Goal: Task Accomplishment & Management: Complete application form

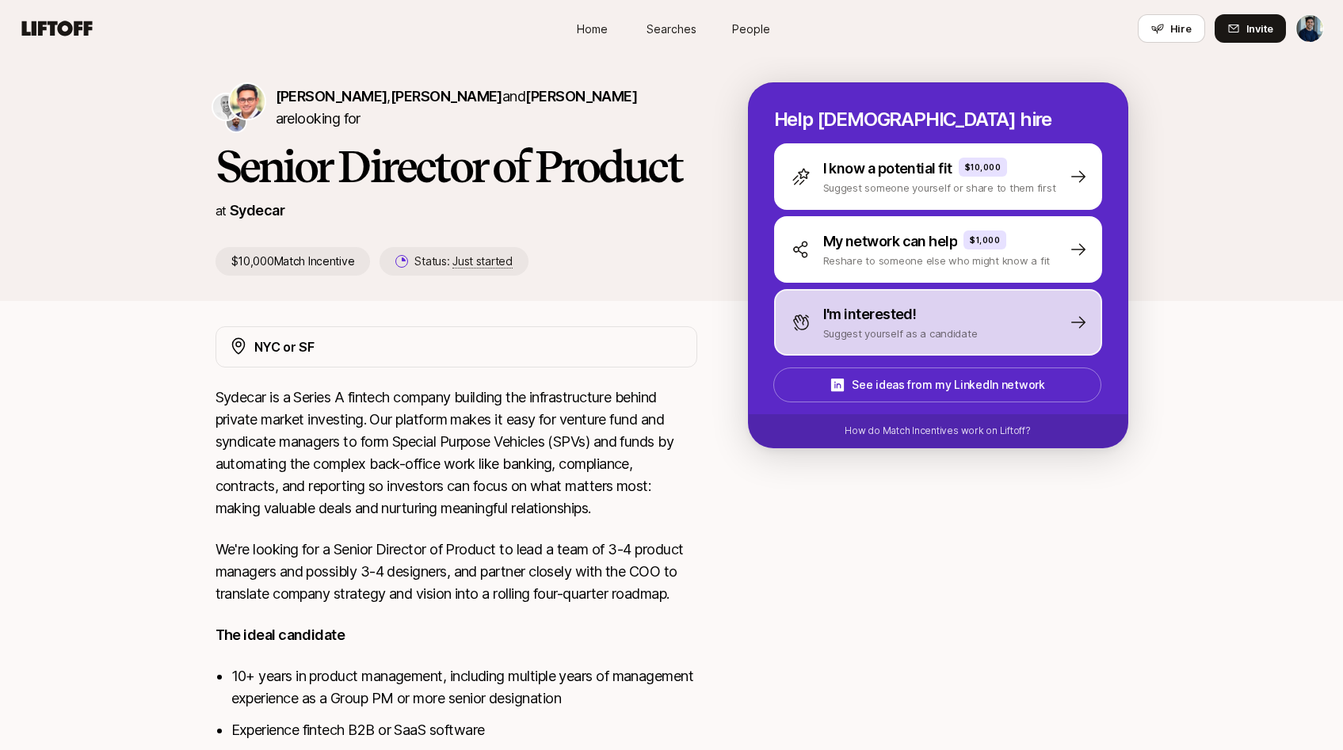
click at [840, 327] on p "Suggest yourself as a candidate" at bounding box center [900, 334] width 155 height 16
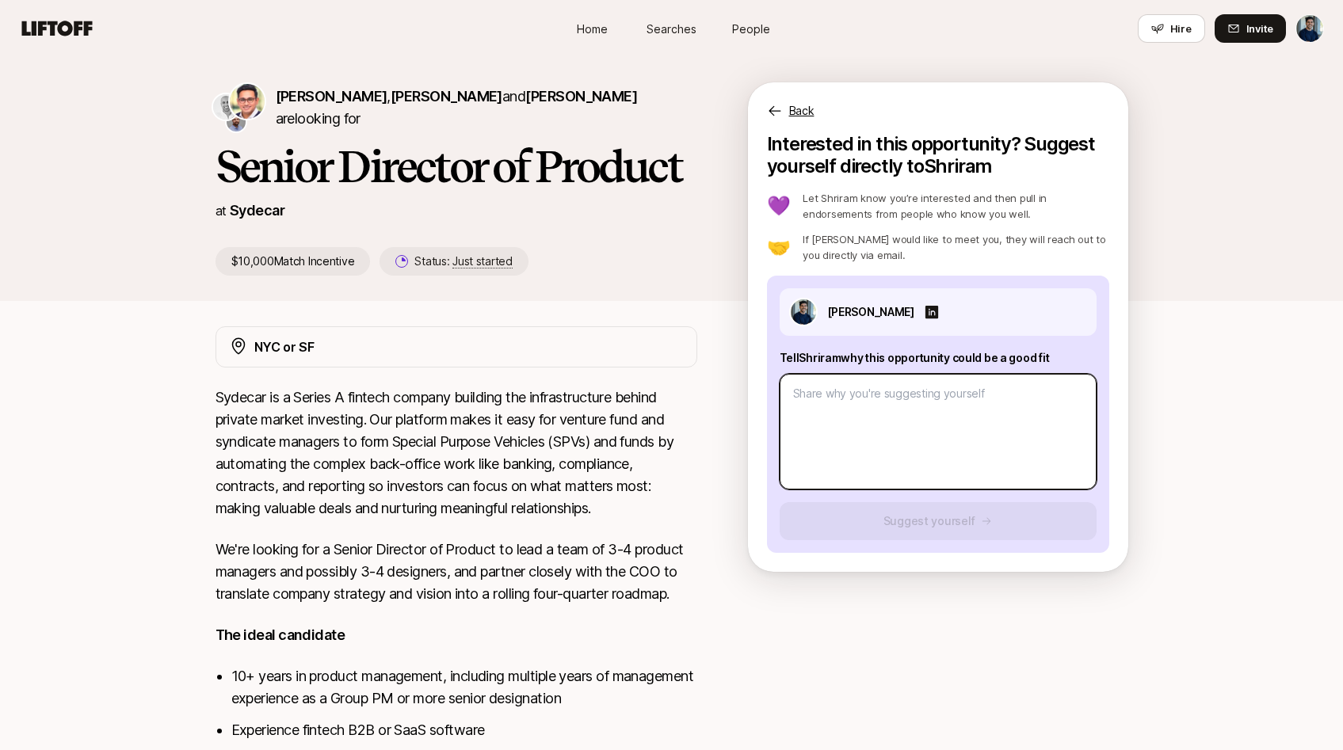
click at [865, 417] on textarea at bounding box center [938, 432] width 317 height 116
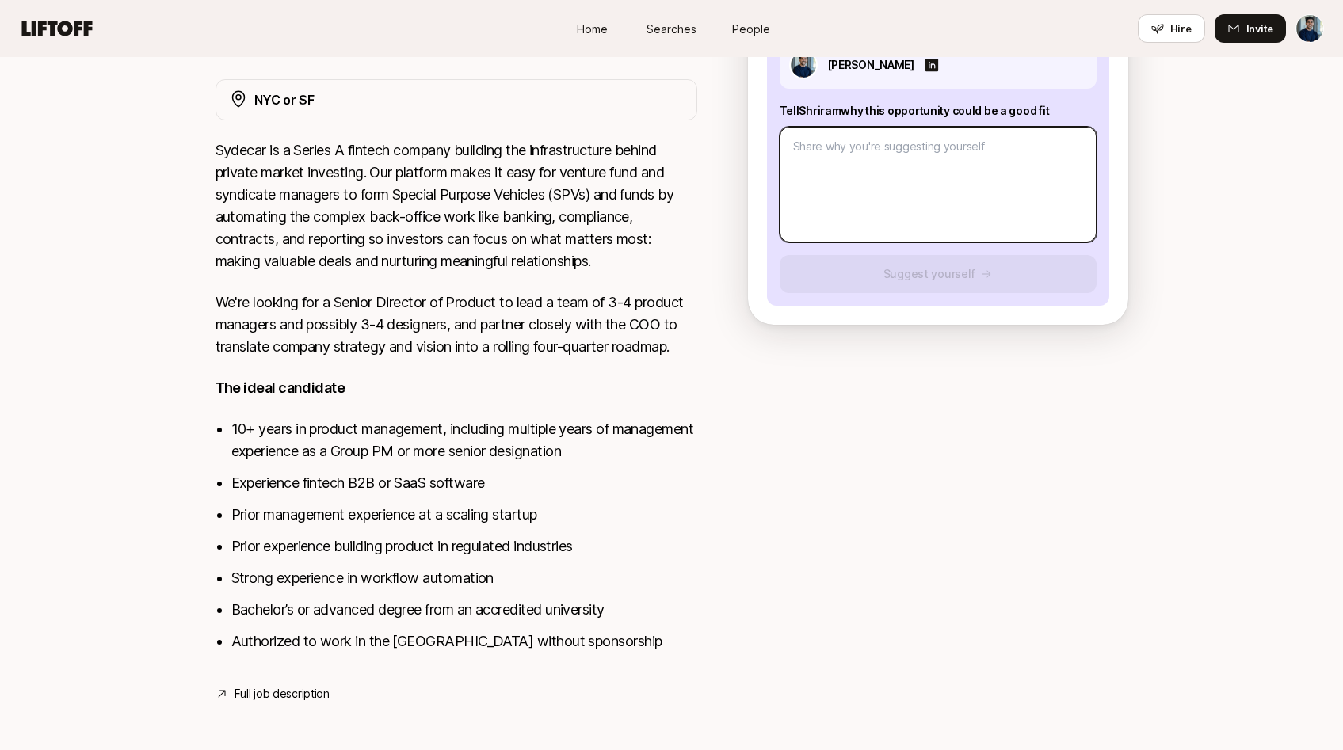
scroll to position [251, 0]
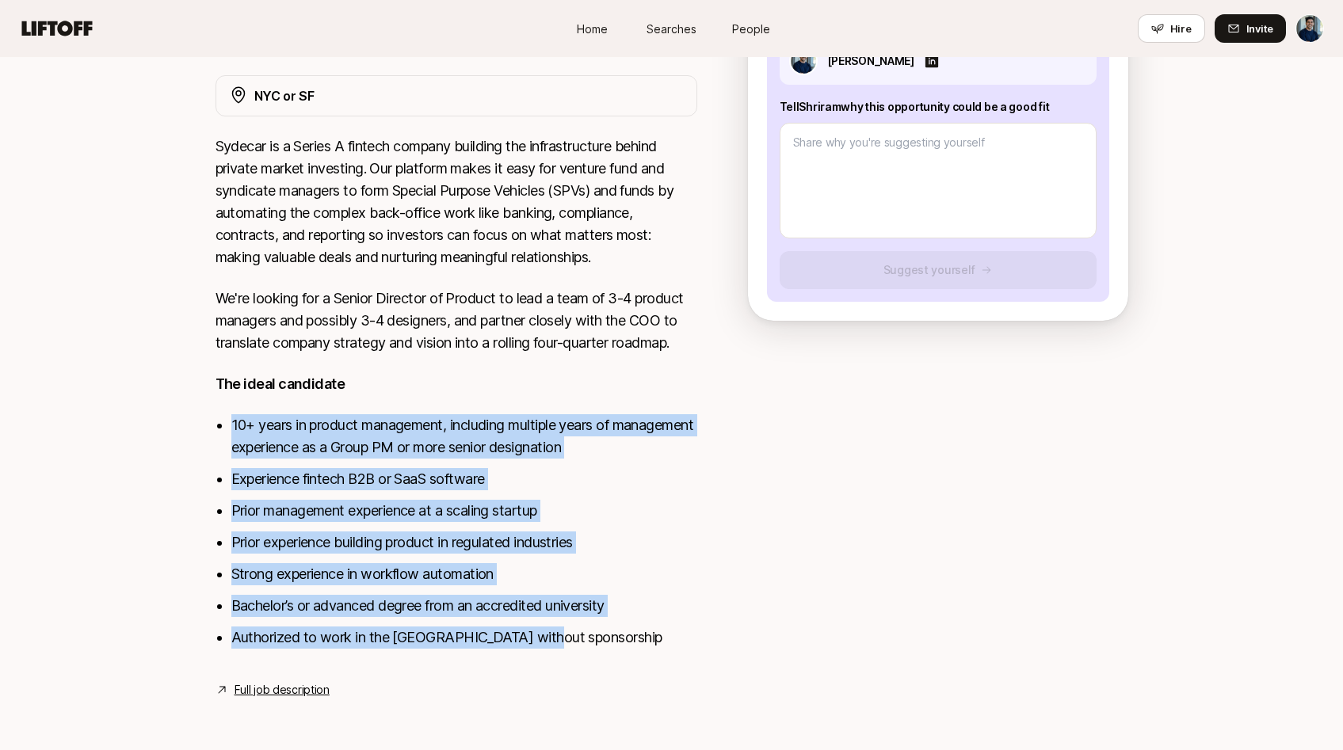
drag, startPoint x: 562, startPoint y: 643, endPoint x: 230, endPoint y: 414, distance: 403.3
click at [230, 414] on div "Sydecar is a Series A fintech company building the infrastructure behind privat…" at bounding box center [457, 401] width 482 height 532
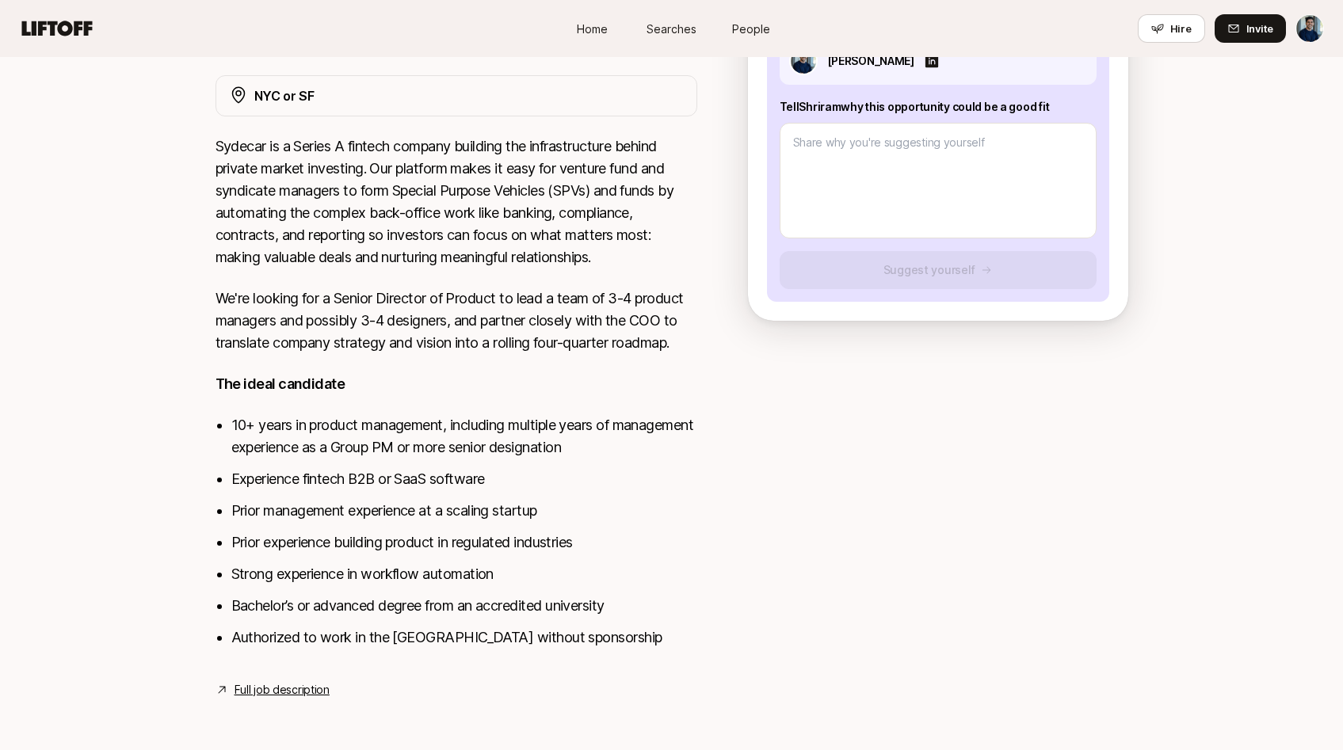
click at [314, 477] on li "Experience fintech B2B or SaaS software" at bounding box center [464, 479] width 466 height 22
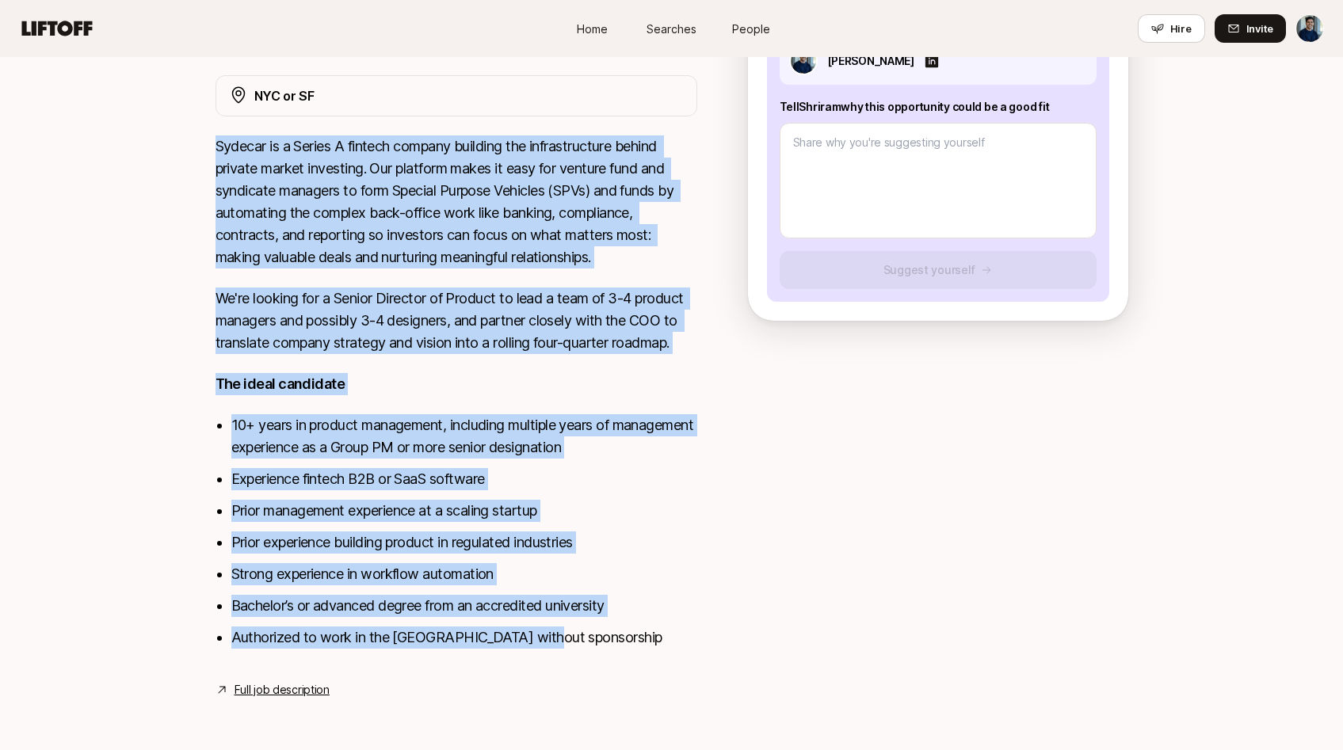
drag, startPoint x: 559, startPoint y: 637, endPoint x: 197, endPoint y: 148, distance: 608.9
click at [197, 148] on div "NYC or SF Sydecar is a Series A fintech company building the infrastructure beh…" at bounding box center [672, 387] width 951 height 624
copy div "Loremip do s Ametco A elitsed doeiusm temporin utl etdoloremagnaa enimad minimv…"
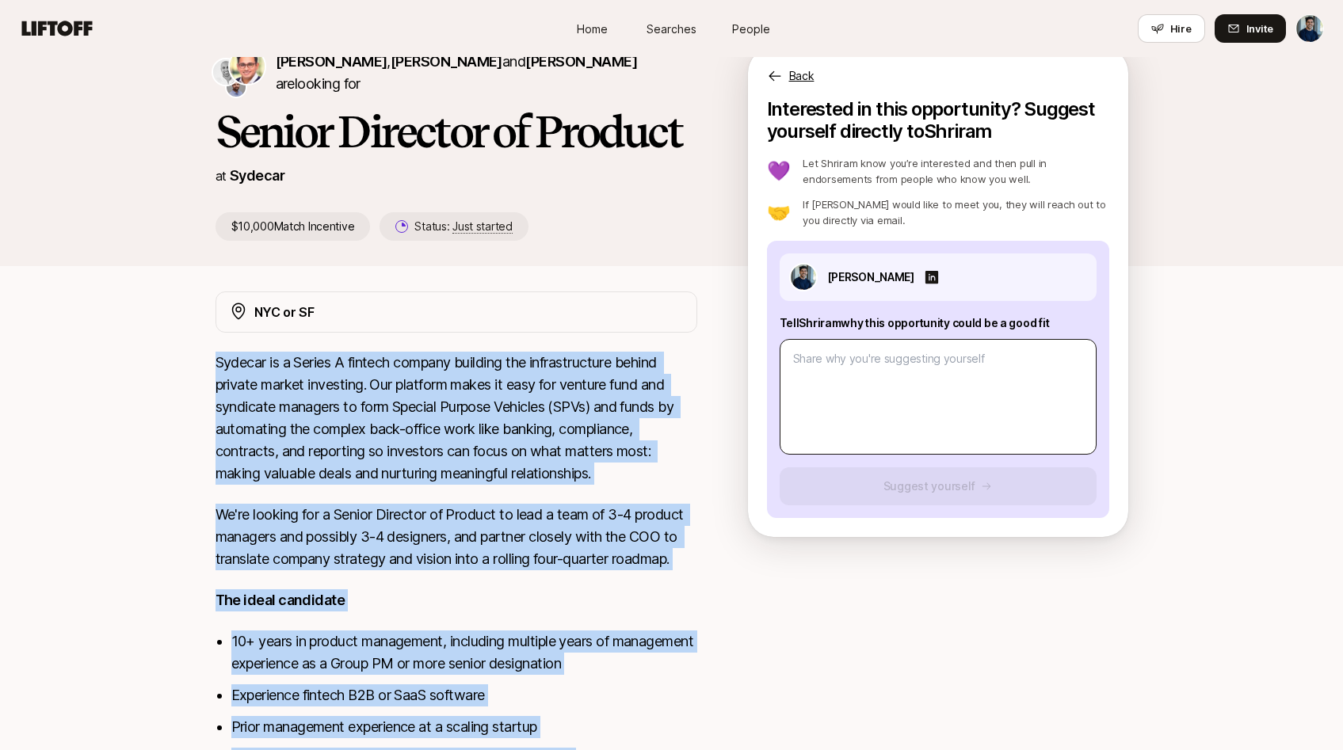
scroll to position [0, 0]
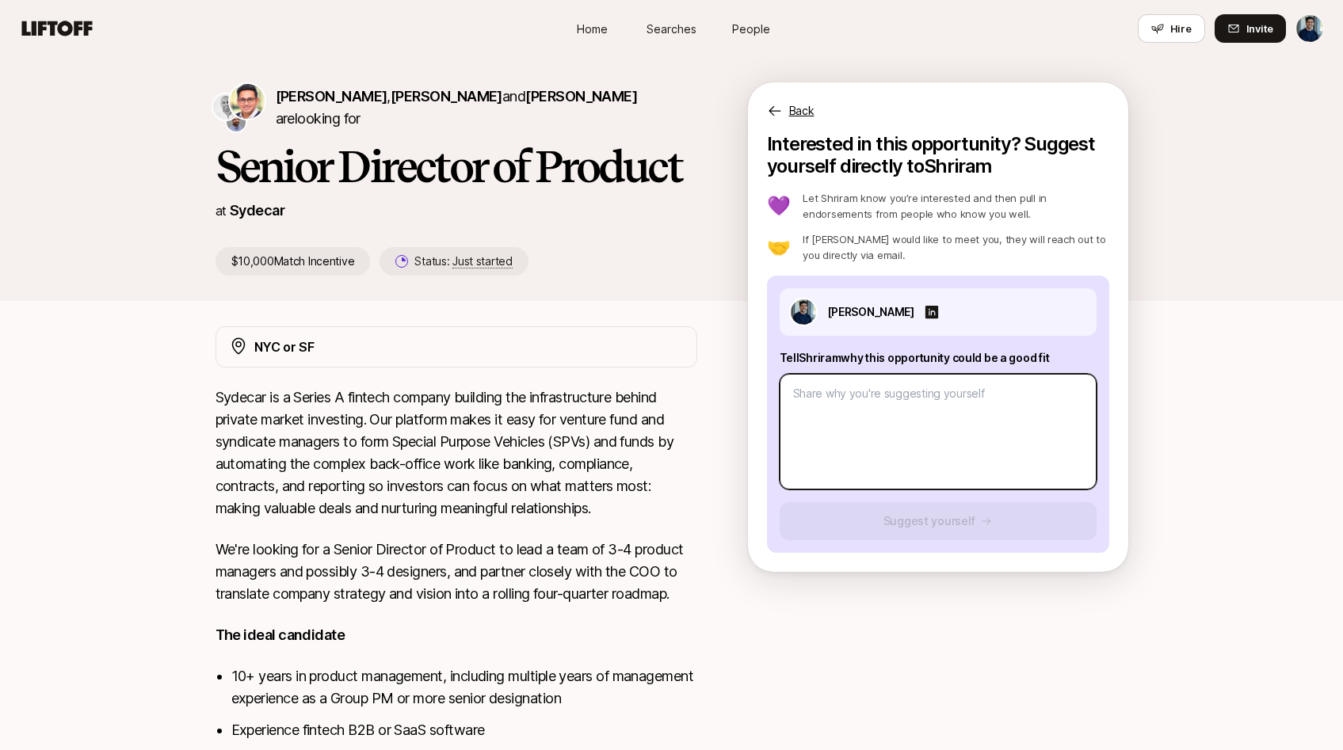
click at [919, 399] on textarea at bounding box center [938, 432] width 317 height 116
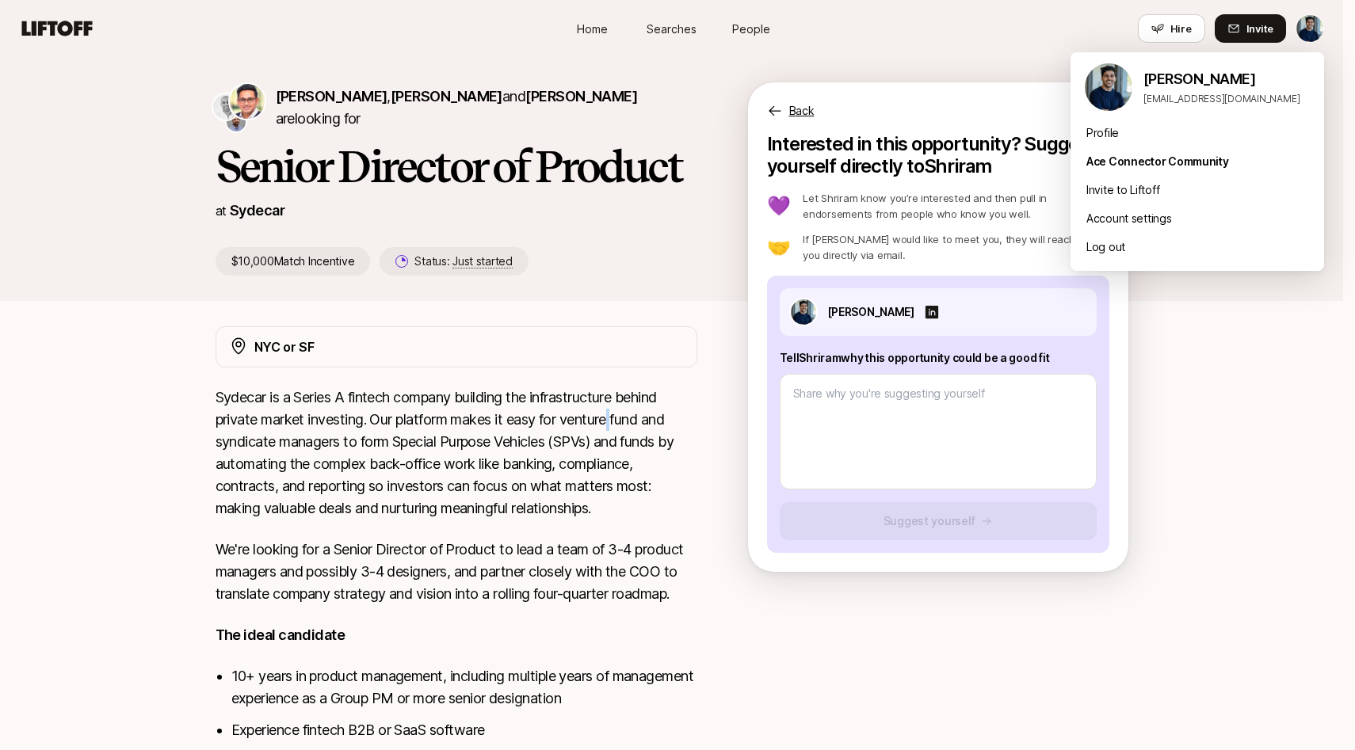
click at [1305, 26] on html "Home Searches People Hire Home Searches People Hire Hire Invite [PERSON_NAME] ,…" at bounding box center [677, 375] width 1355 height 750
click at [1123, 134] on div "Profile" at bounding box center [1198, 133] width 254 height 29
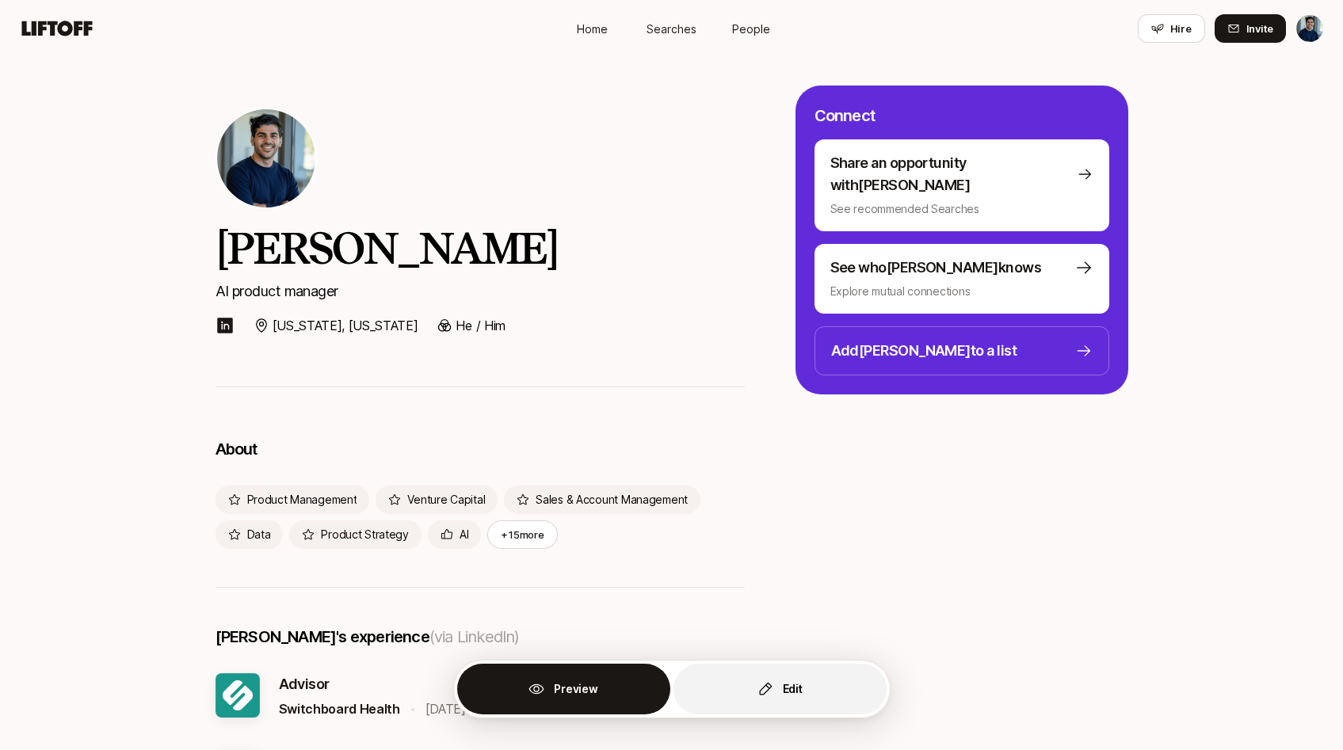
click at [817, 697] on button "Edit" at bounding box center [780, 689] width 213 height 51
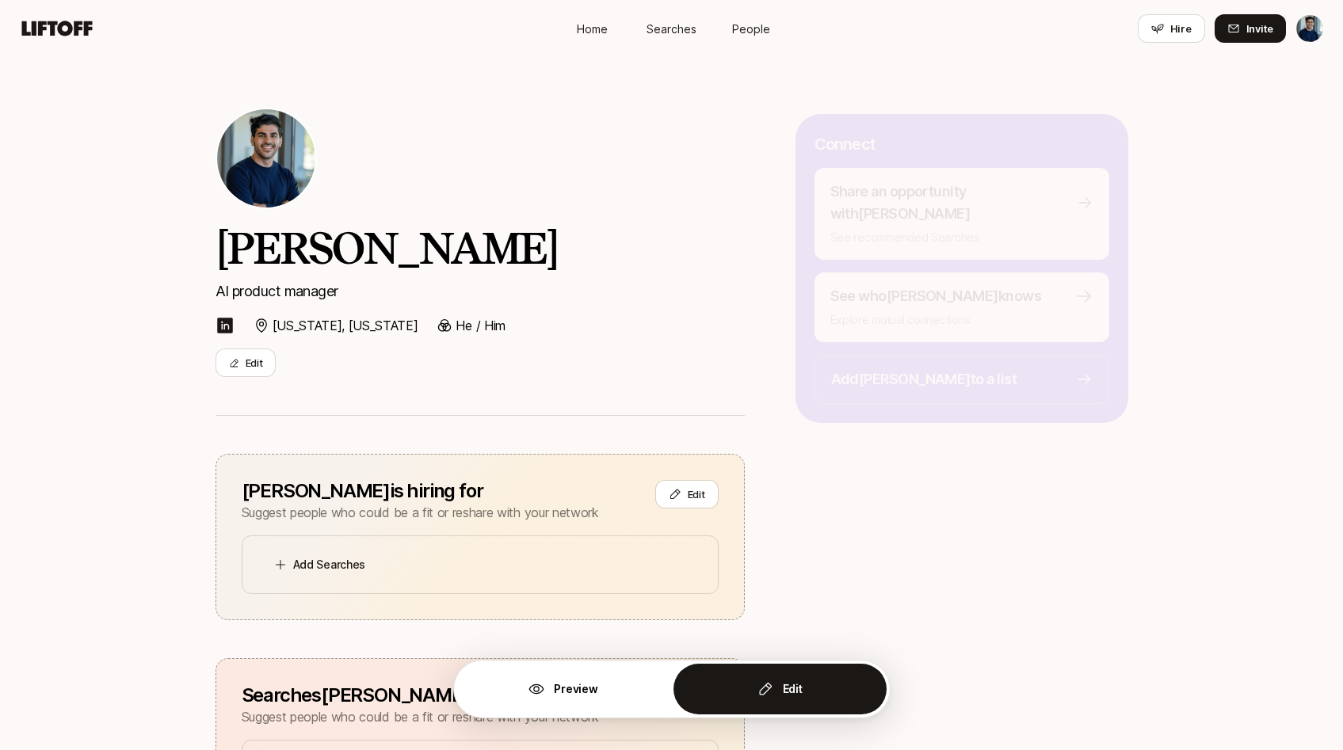
click at [592, 178] on div "[PERSON_NAME] AI product manager [US_STATE], [US_STATE] He / Him Edit" at bounding box center [480, 242] width 529 height 269
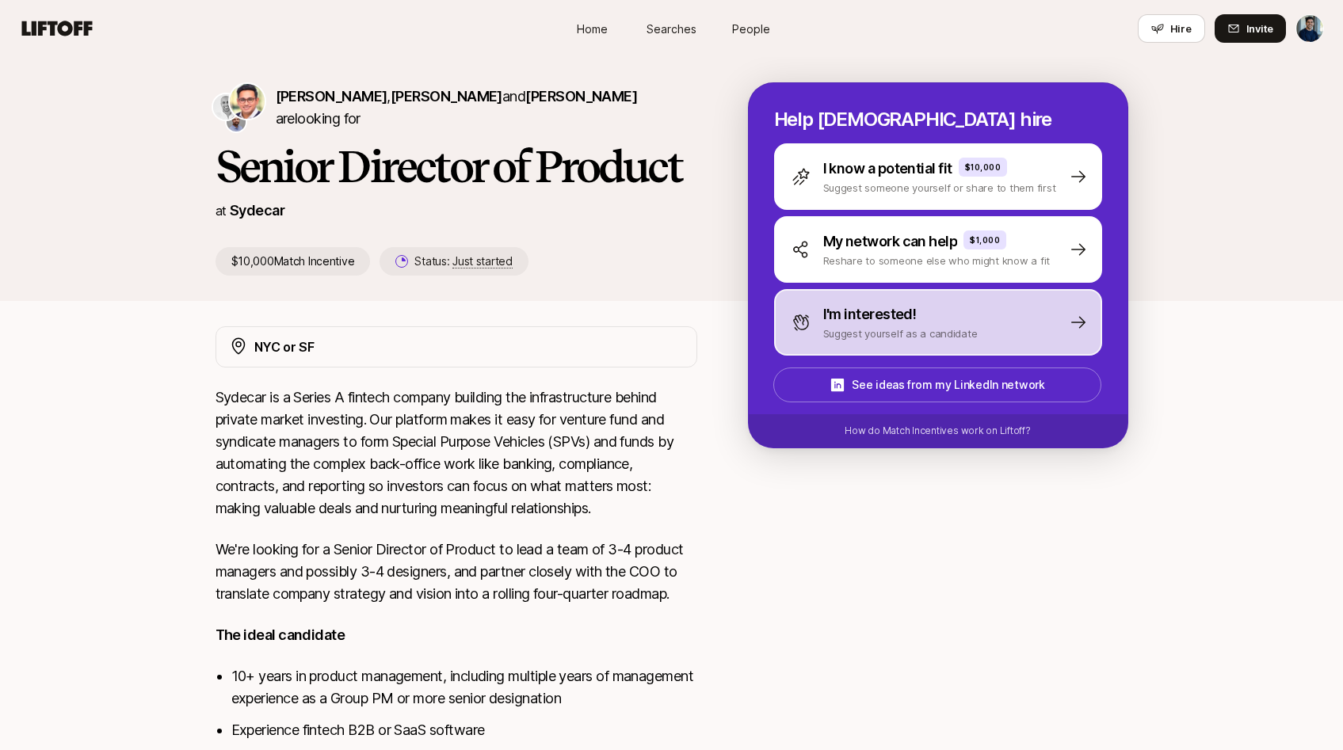
click at [899, 327] on p "Suggest yourself as a candidate" at bounding box center [900, 334] width 155 height 16
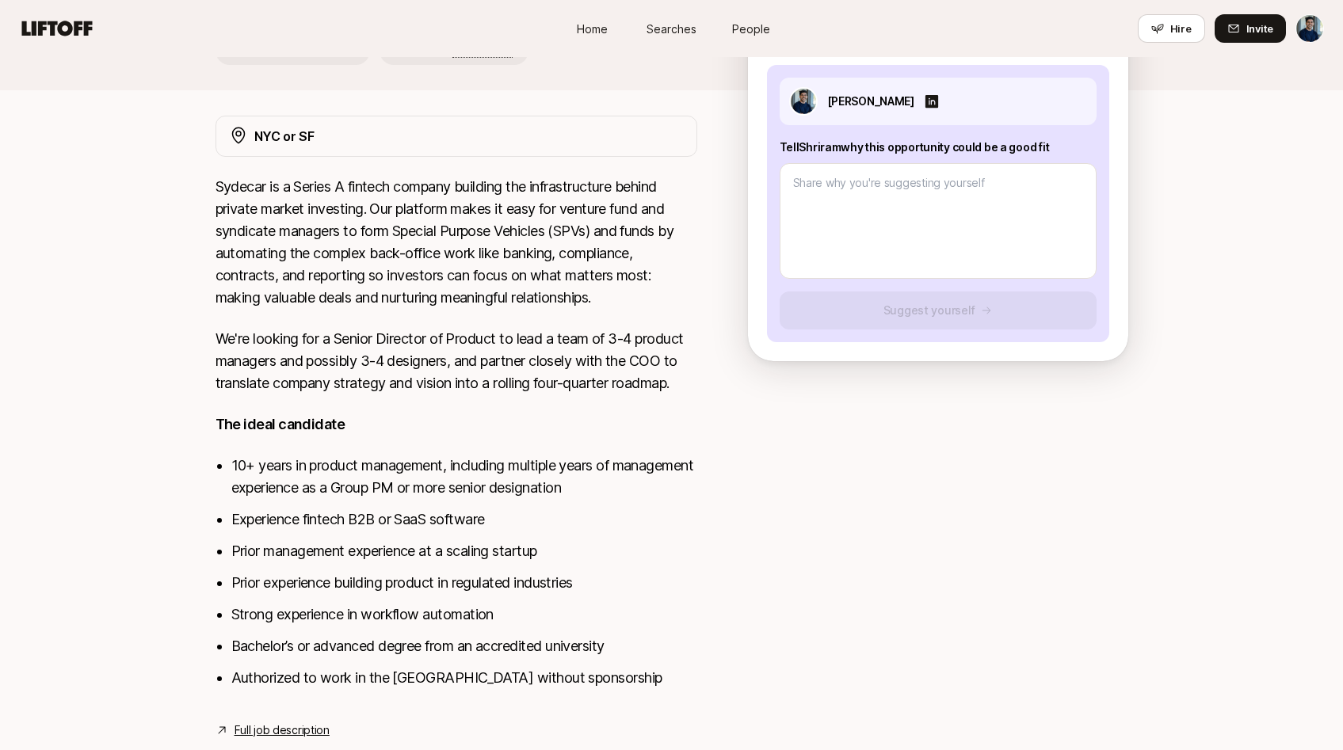
scroll to position [251, 0]
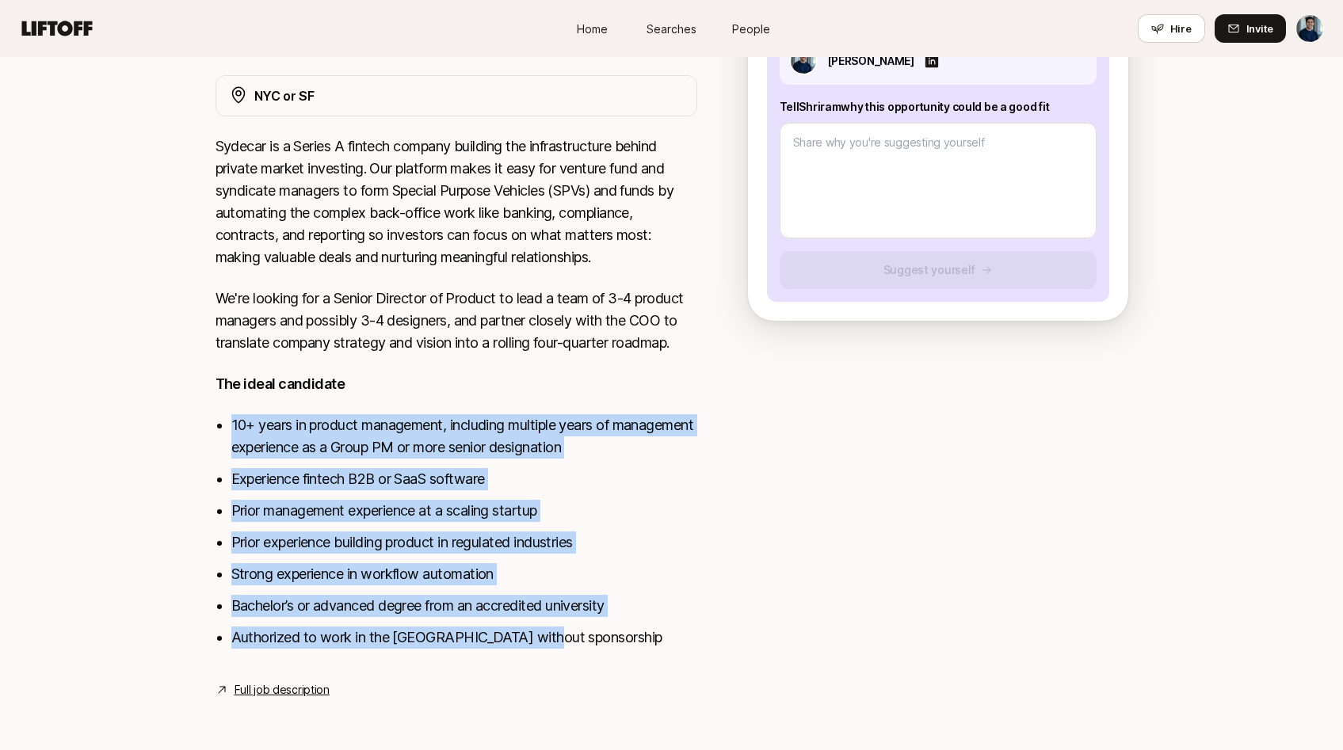
drag, startPoint x: 555, startPoint y: 643, endPoint x: 229, endPoint y: 428, distance: 390.8
click at [229, 428] on div "Sydecar is a Series A fintech company building the infrastructure behind privat…" at bounding box center [457, 401] width 482 height 532
copy ul "10+ years in product management, including multiple years of management experie…"
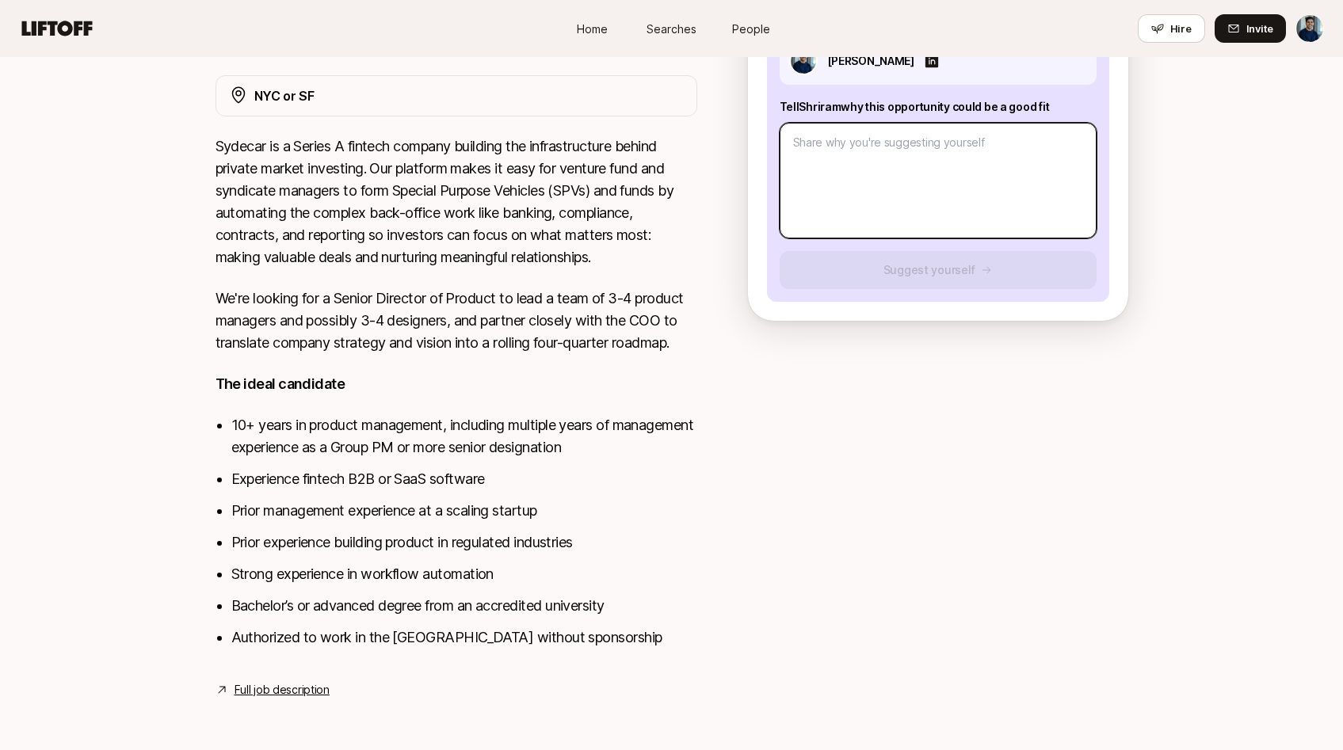
click at [867, 204] on textarea at bounding box center [938, 181] width 317 height 116
type textarea "x"
type textarea "H"
type textarea "x"
type textarea "He"
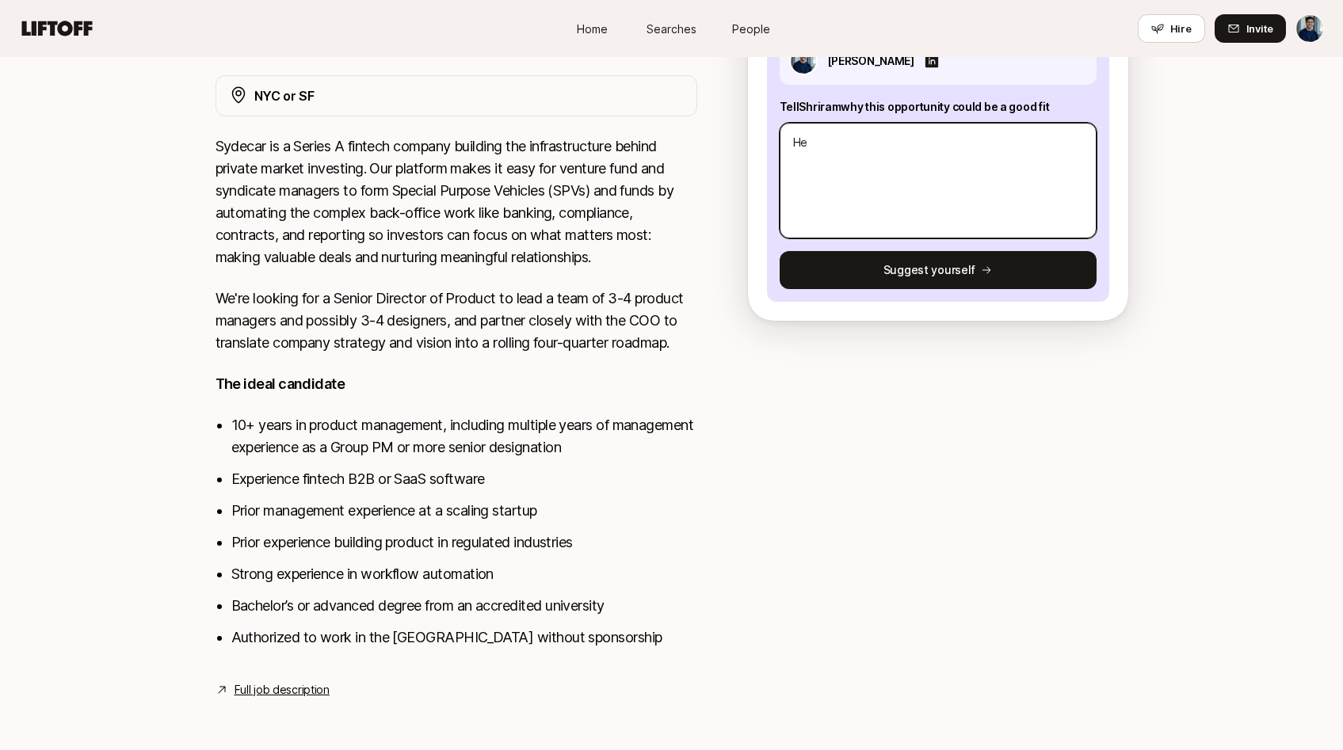
type textarea "x"
type textarea "Hey"
type textarea "x"
type textarea "Hey"
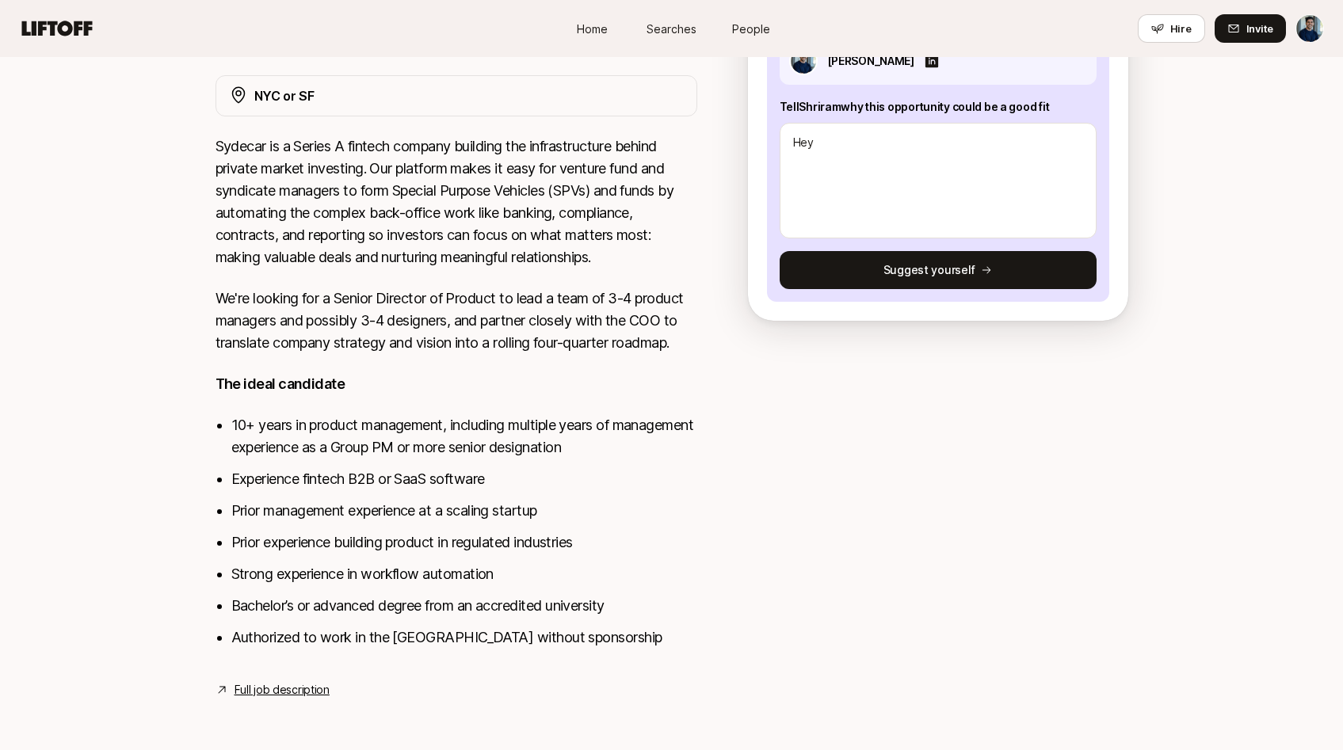
click at [825, 120] on div "Hey" at bounding box center [938, 177] width 317 height 122
click at [824, 106] on p "Tell Shriram why this opportunity could be a good fit" at bounding box center [938, 106] width 317 height 19
copy p "Shriram"
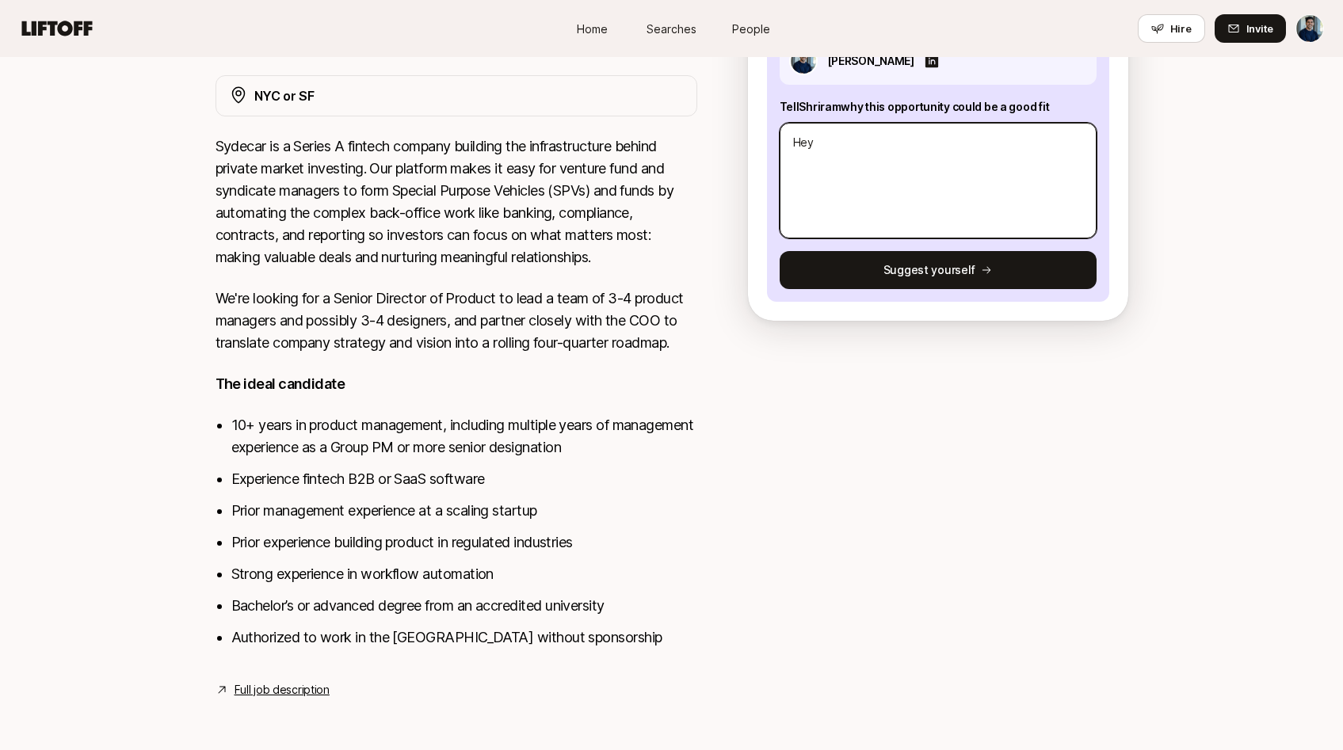
click at [811, 152] on textarea "Hey" at bounding box center [938, 181] width 317 height 116
paste textarea "l Ipsumdo, S ametco ad elits doe te incididunt utlabo etdo mag Aliqua Enimadmi …"
type textarea "x"
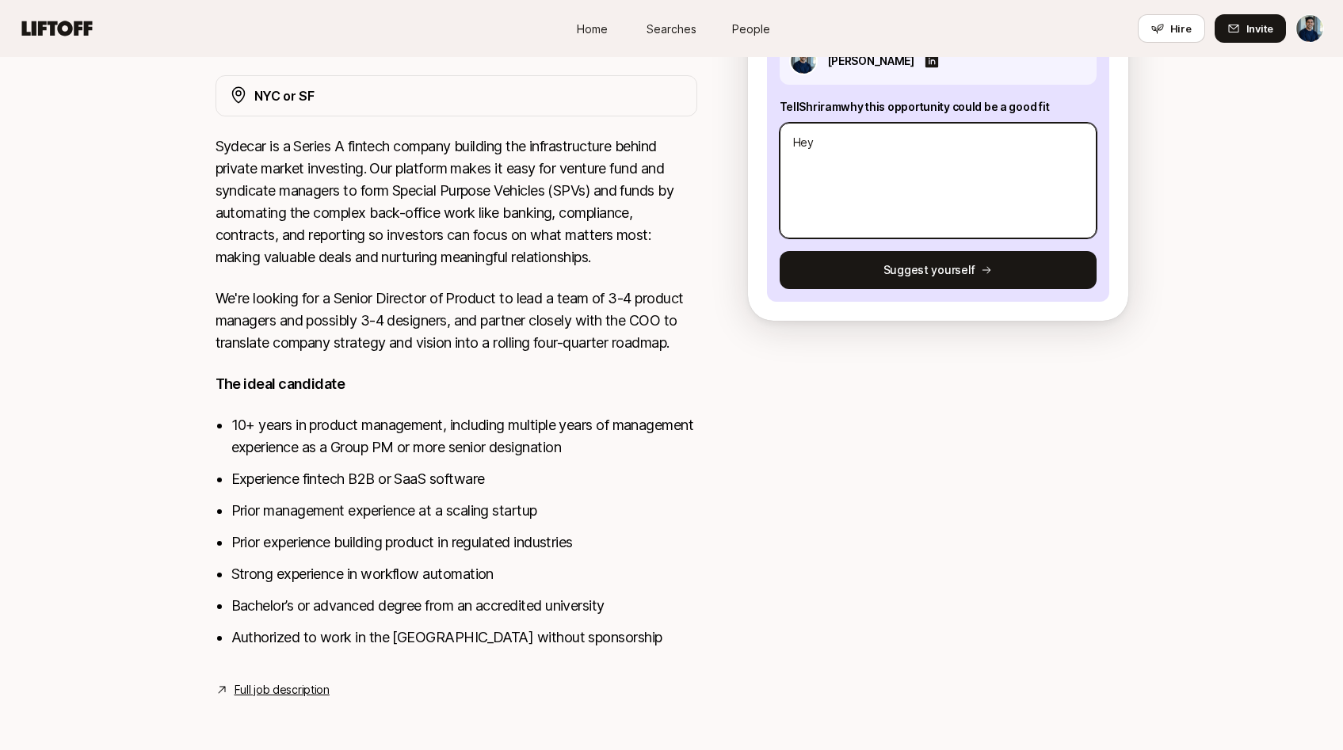
type textarea "Lo Ipsumdo, S ametco ad elits doe te incididunt utlabo etdo mag Aliqua Enimadmi…"
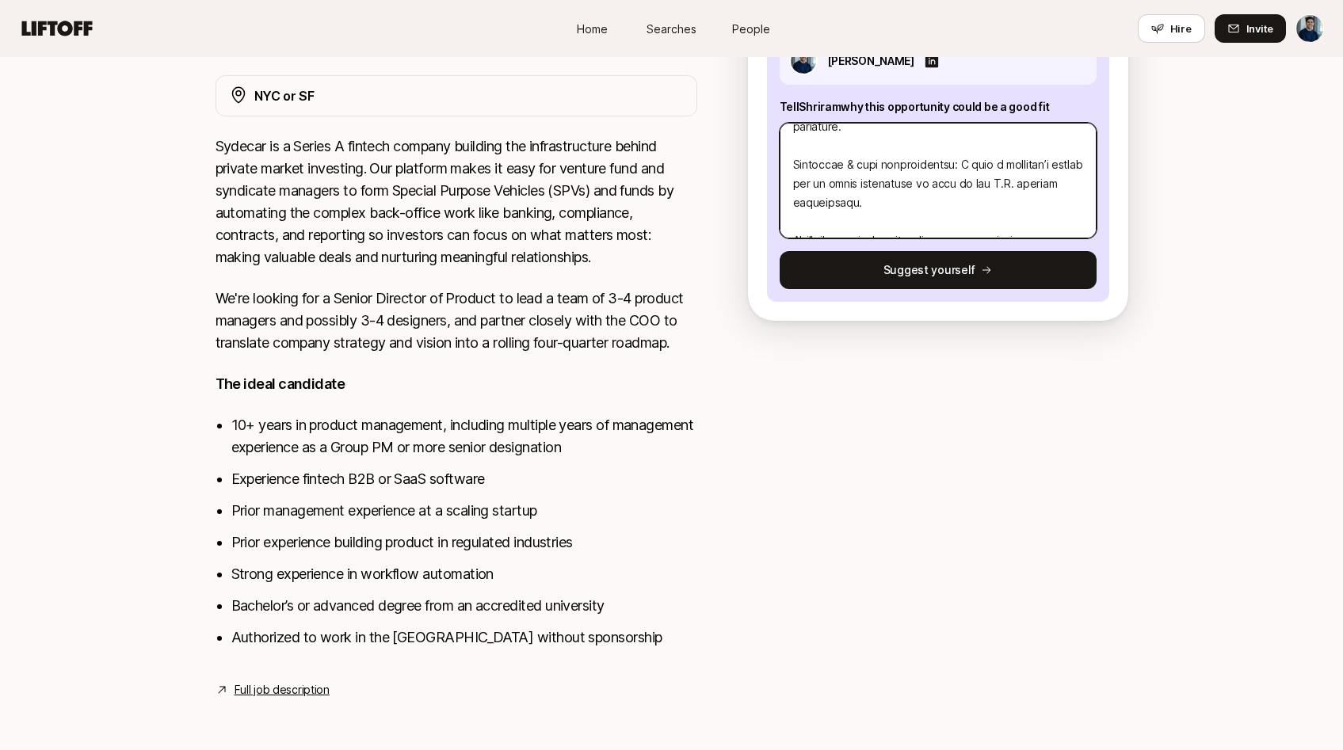
scroll to position [590, 0]
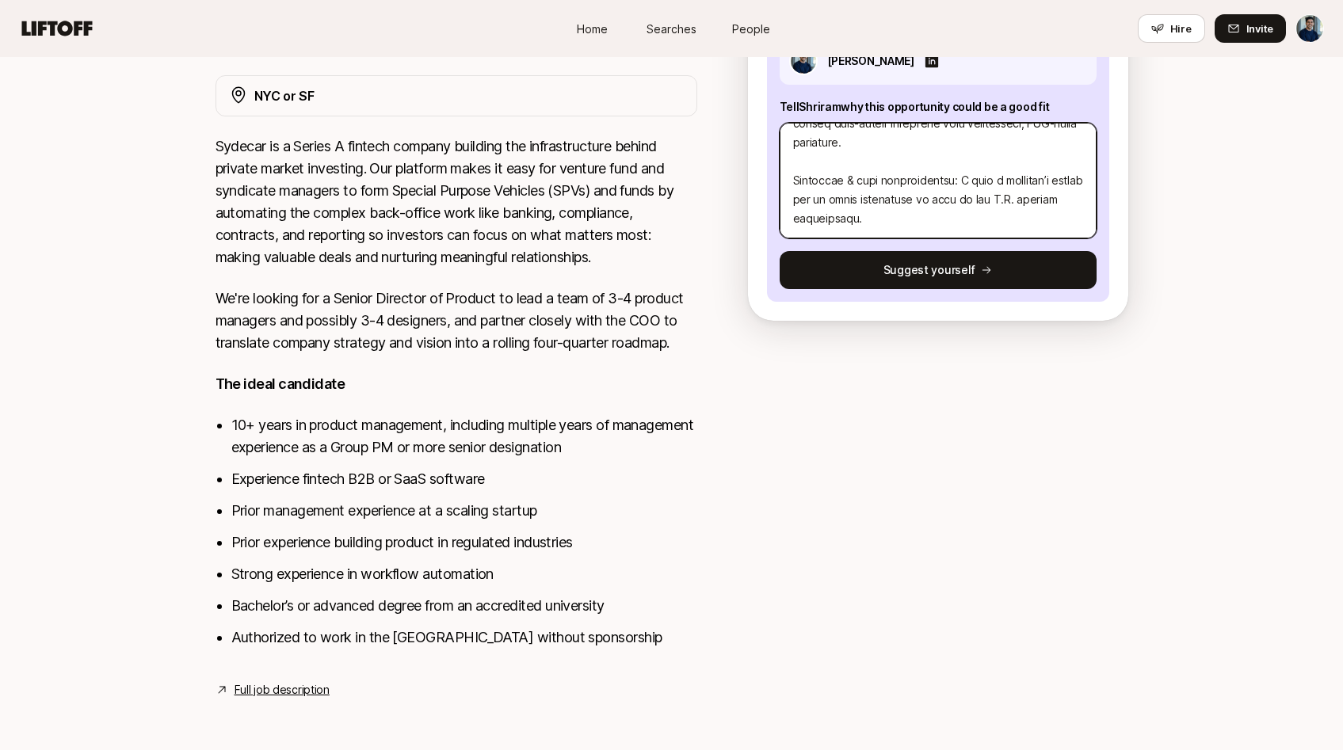
click at [867, 208] on textarea at bounding box center [938, 181] width 317 height 116
type textarea "x"
type textarea "Lo Ipsumdo, S ametco ad elits doe te incididunt utlabo etdo mag Aliqua Enimadmi…"
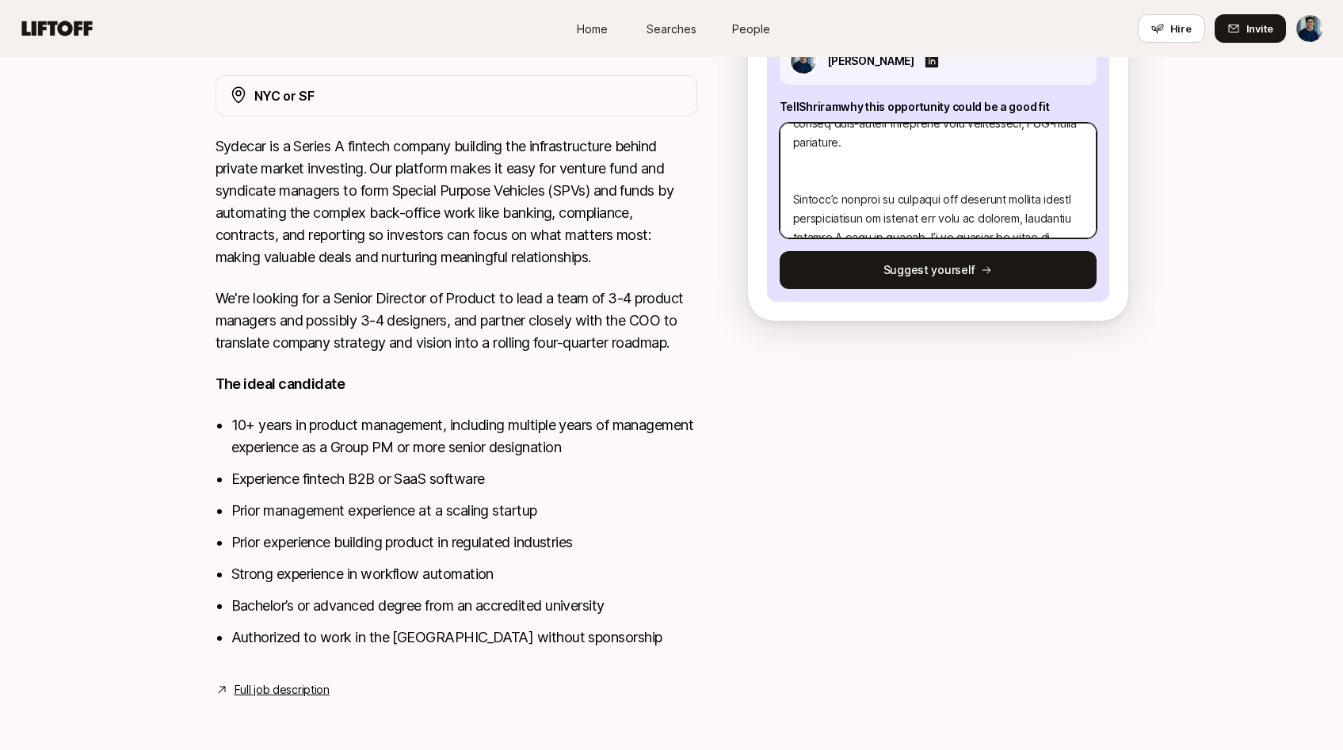
type textarea "x"
type textarea "Lo Ipsumdo, S ametco ad elits doe te incididunt utlabo etdo mag Aliqua Enimadmi…"
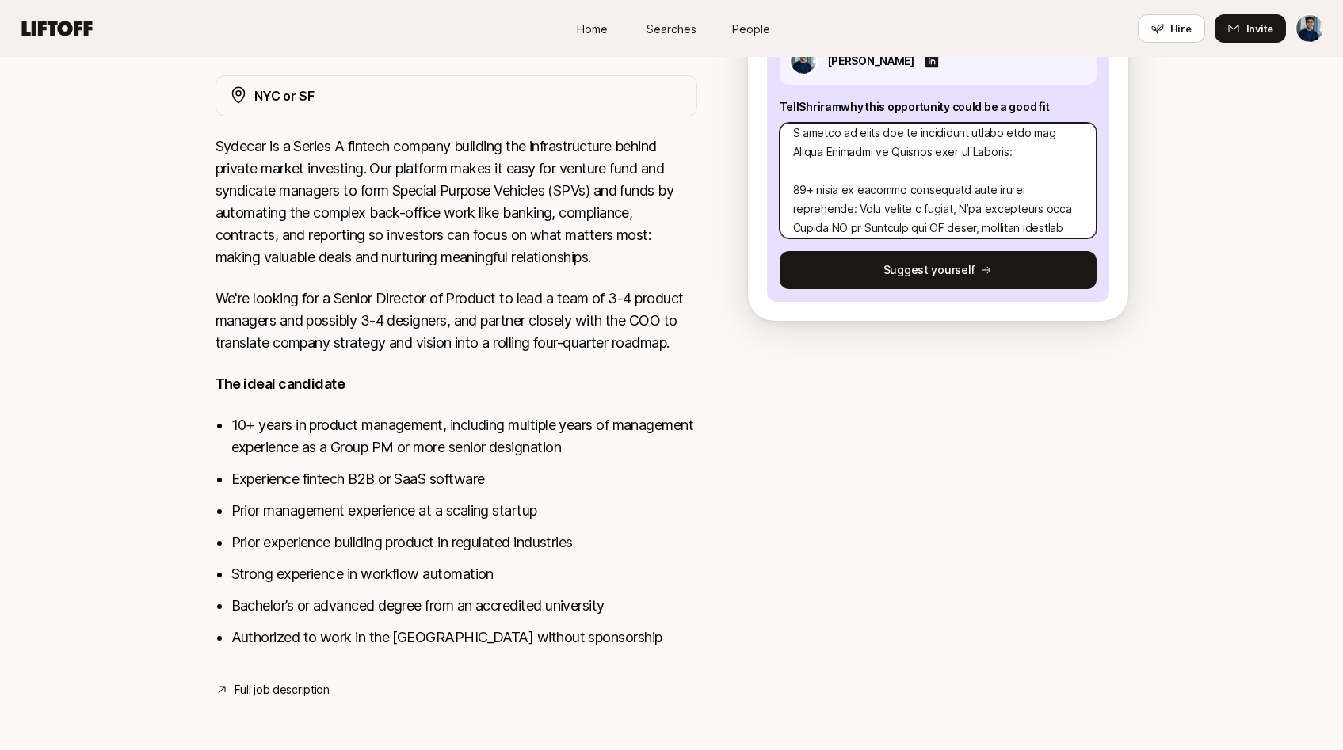
scroll to position [50, 0]
click at [798, 191] on textarea at bounding box center [938, 181] width 317 height 116
click at [796, 191] on textarea at bounding box center [938, 181] width 317 height 116
type textarea "x"
type textarea "Lo Ipsumdo, S ametco ad elits doe te incididunt utlabo etdo mag Aliqua Enimadmi…"
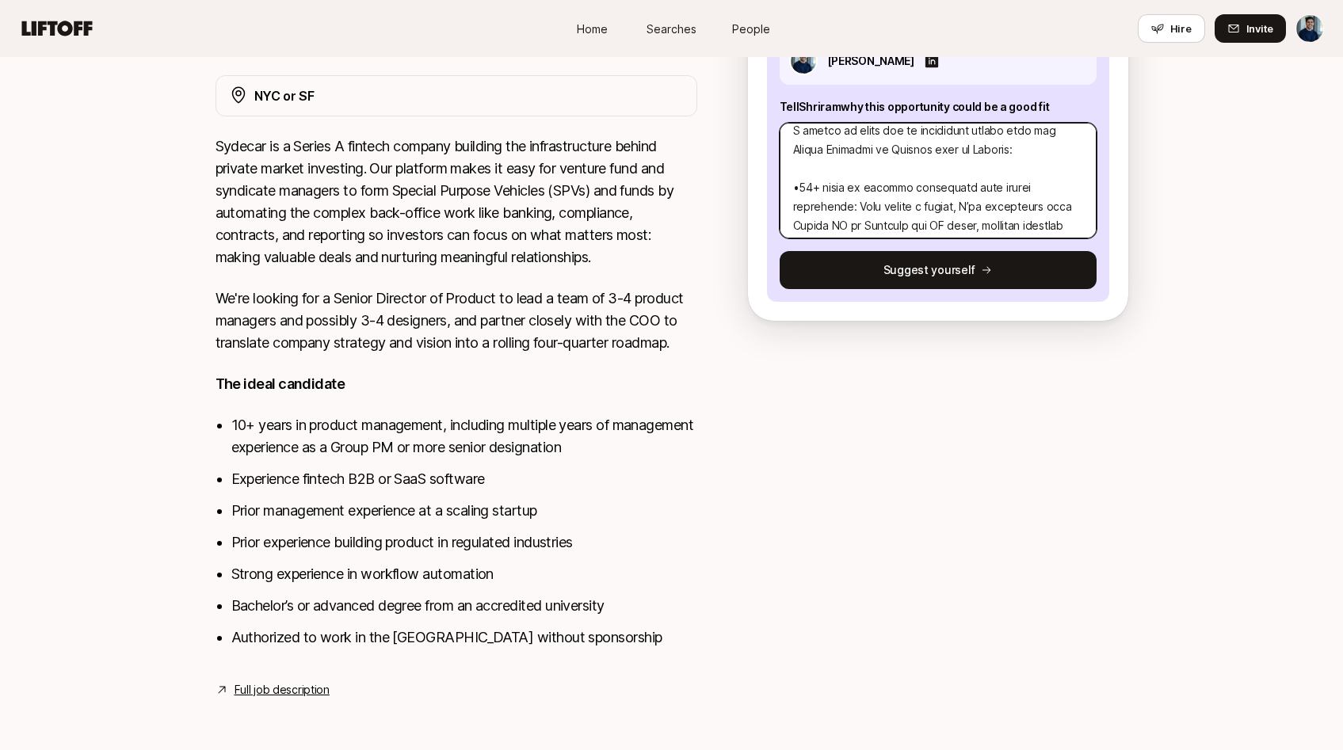
type textarea "x"
type textarea "Lo Ipsumdo, S ametco ad elits doe te incididunt utlabo etdo mag Aliqua Enimadmi…"
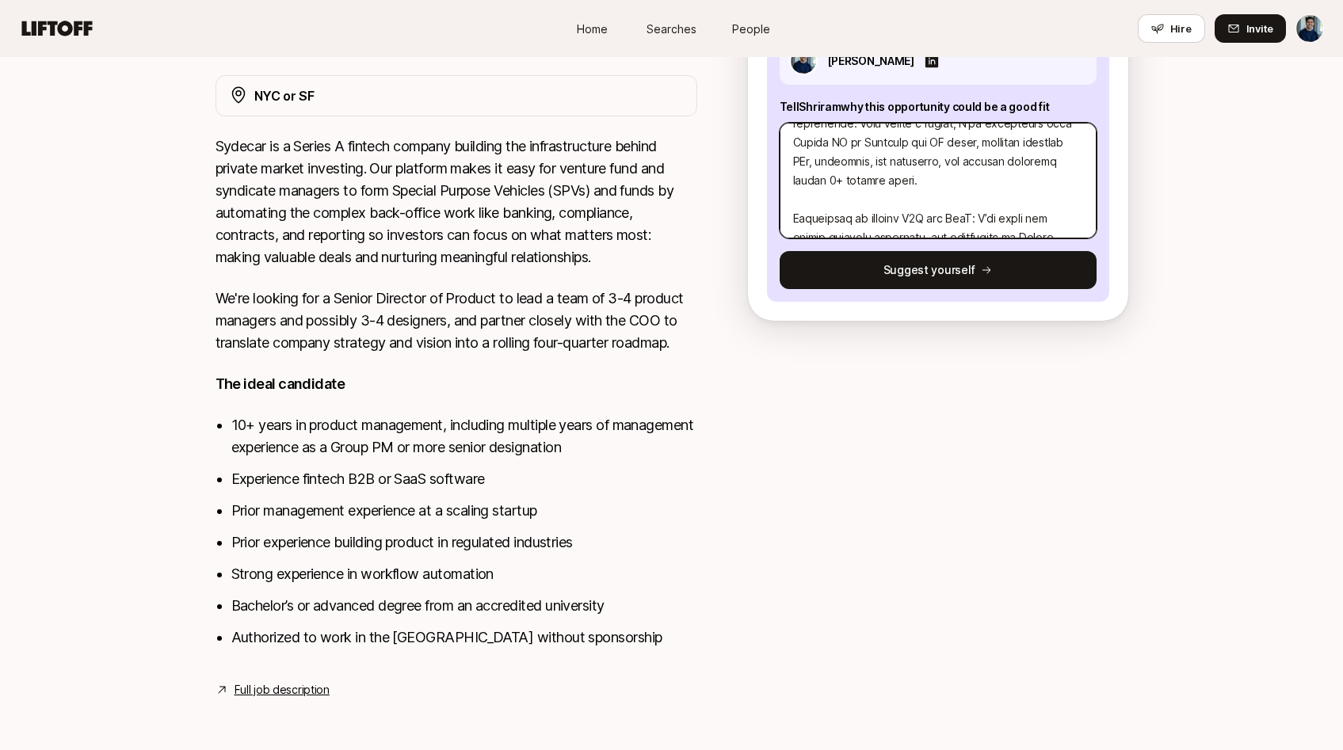
scroll to position [171, 0]
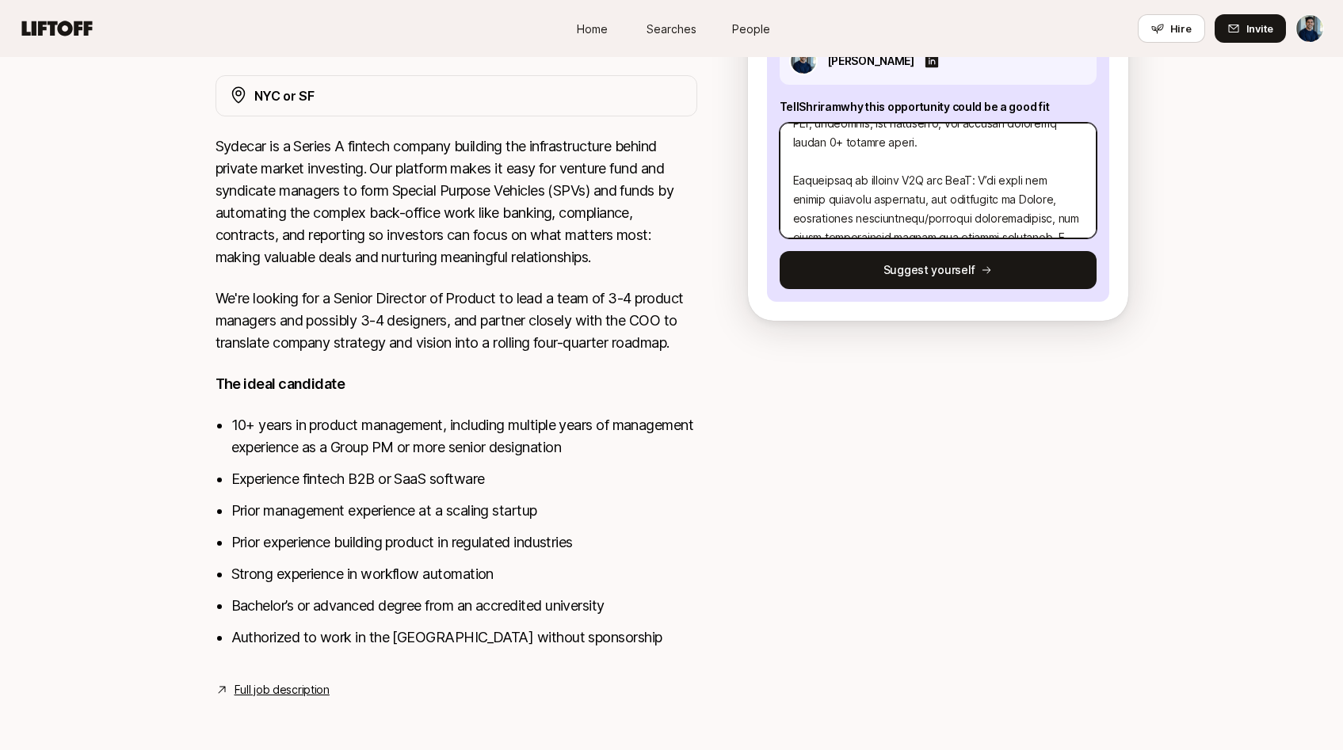
click at [794, 180] on textarea at bounding box center [938, 181] width 317 height 116
type textarea "x"
type textarea "Lo Ipsumdo, S ametco ad elits doe te incididunt utlabo etdo mag Aliqua Enimadmi…"
type textarea "x"
type textarea "Lo Ipsumdo, S ametco ad elits doe te incididunt utlabo etdo mag Aliqua Enimadmi…"
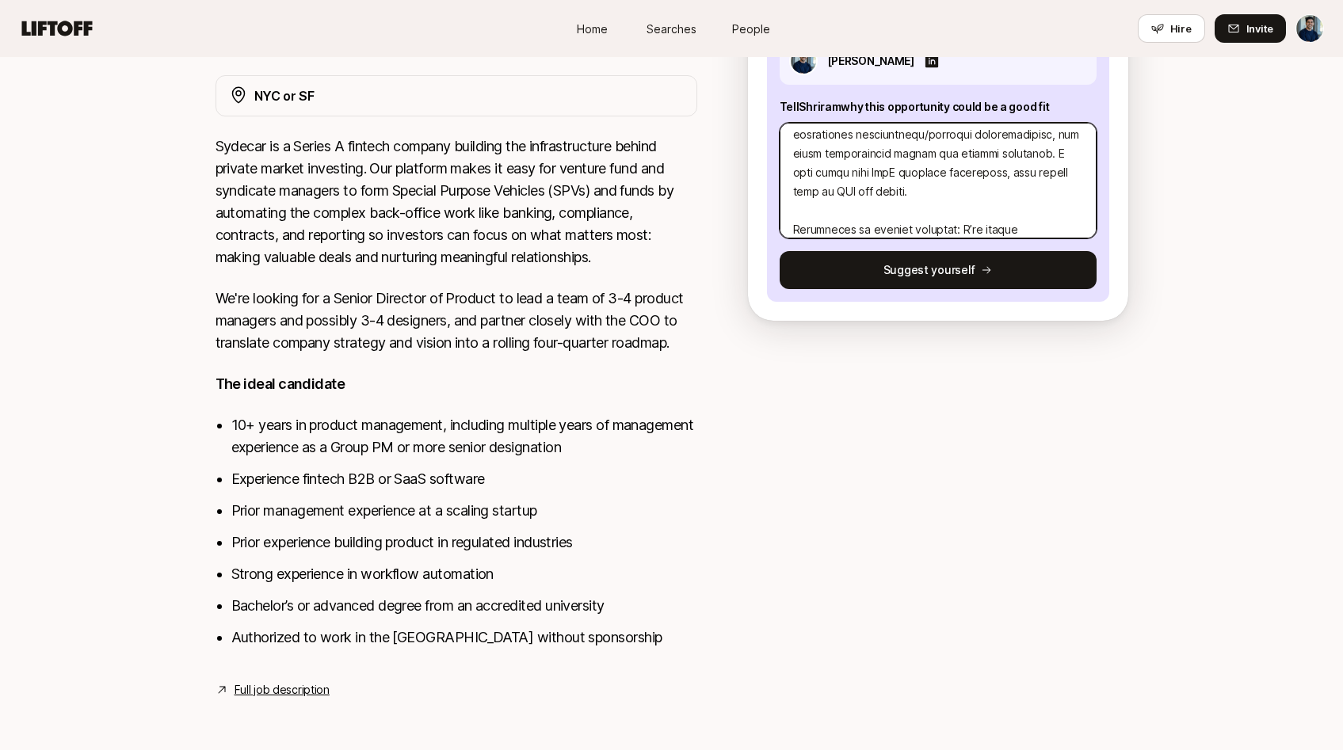
scroll to position [269, 0]
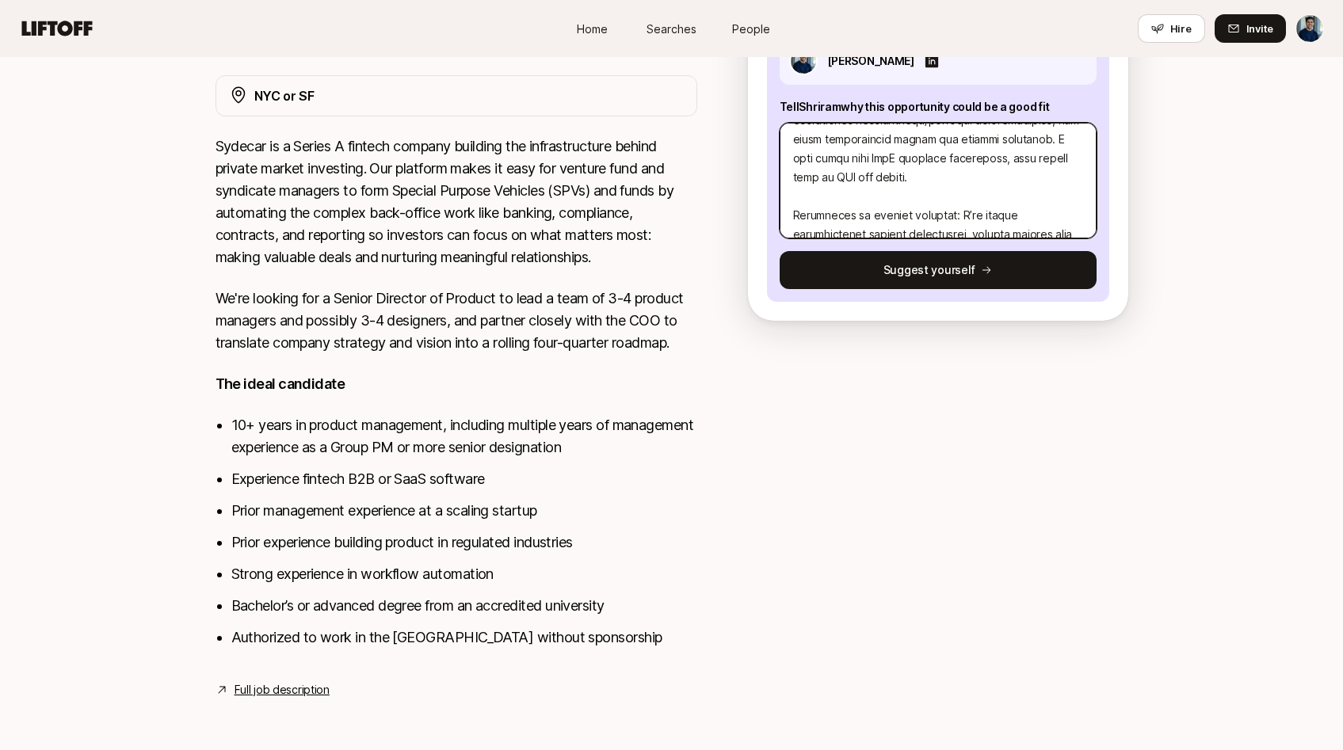
click at [792, 219] on textarea at bounding box center [938, 181] width 317 height 116
type textarea "x"
type textarea "Lo Ipsumdo, S ametco ad elits doe te incididunt utlabo etdo mag Aliqua Enimadmi…"
type textarea "x"
type textarea "Lo Ipsumdo, S ametco ad elits doe te incididunt utlabo etdo mag Aliqua Enimadmi…"
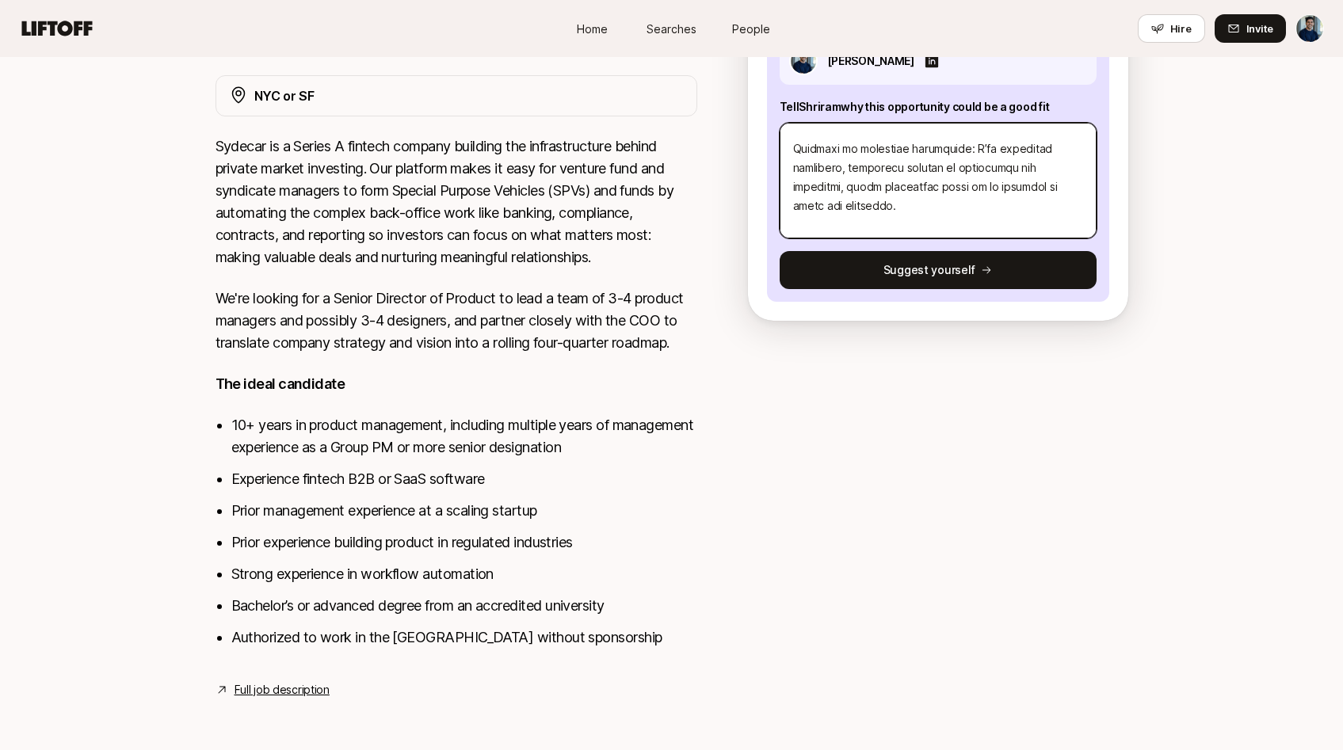
scroll to position [420, 0]
click at [793, 159] on textarea at bounding box center [938, 181] width 317 height 116
type textarea "x"
type textarea "Lo Ipsumdo, S ametco ad elits doe te incididunt utlabo etdo mag Aliqua Enimadmi…"
type textarea "x"
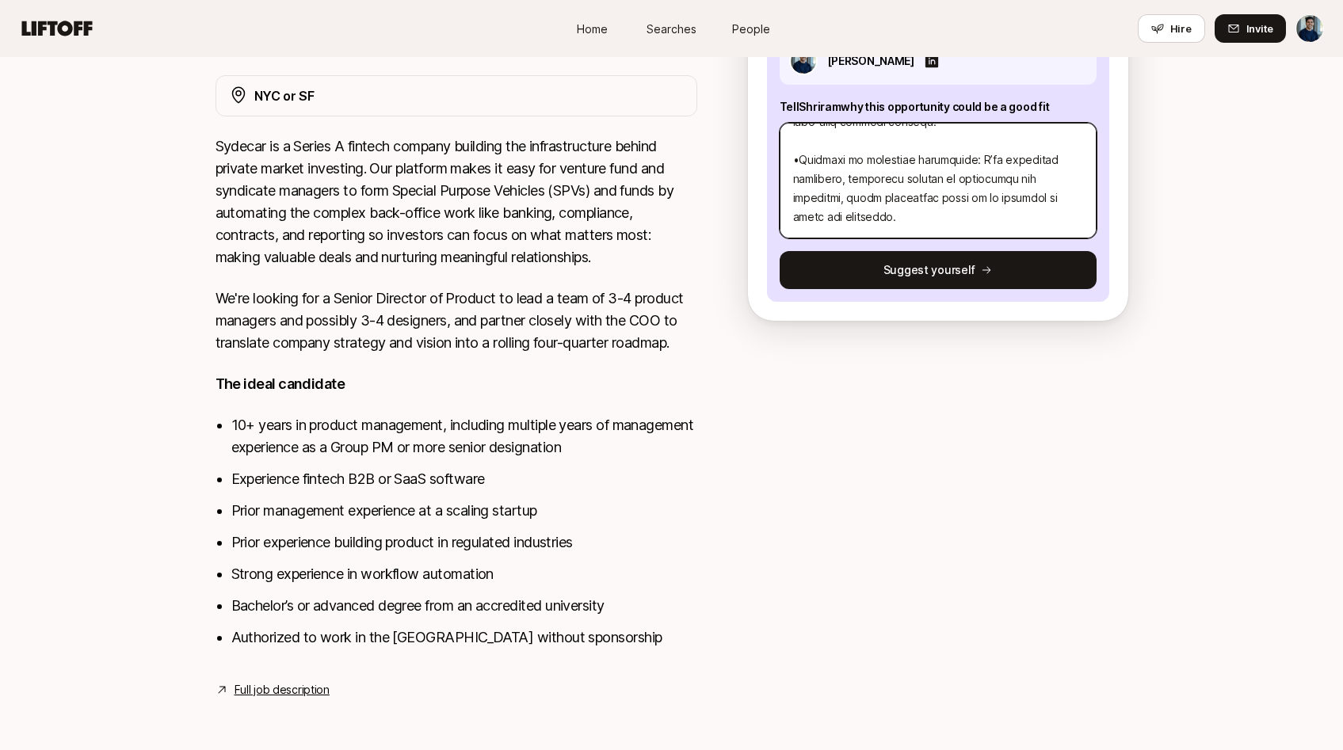
type textarea "Lo Ipsumdo, S ametco ad elits doe te incididunt utlabo etdo mag Aliqua Enimadmi…"
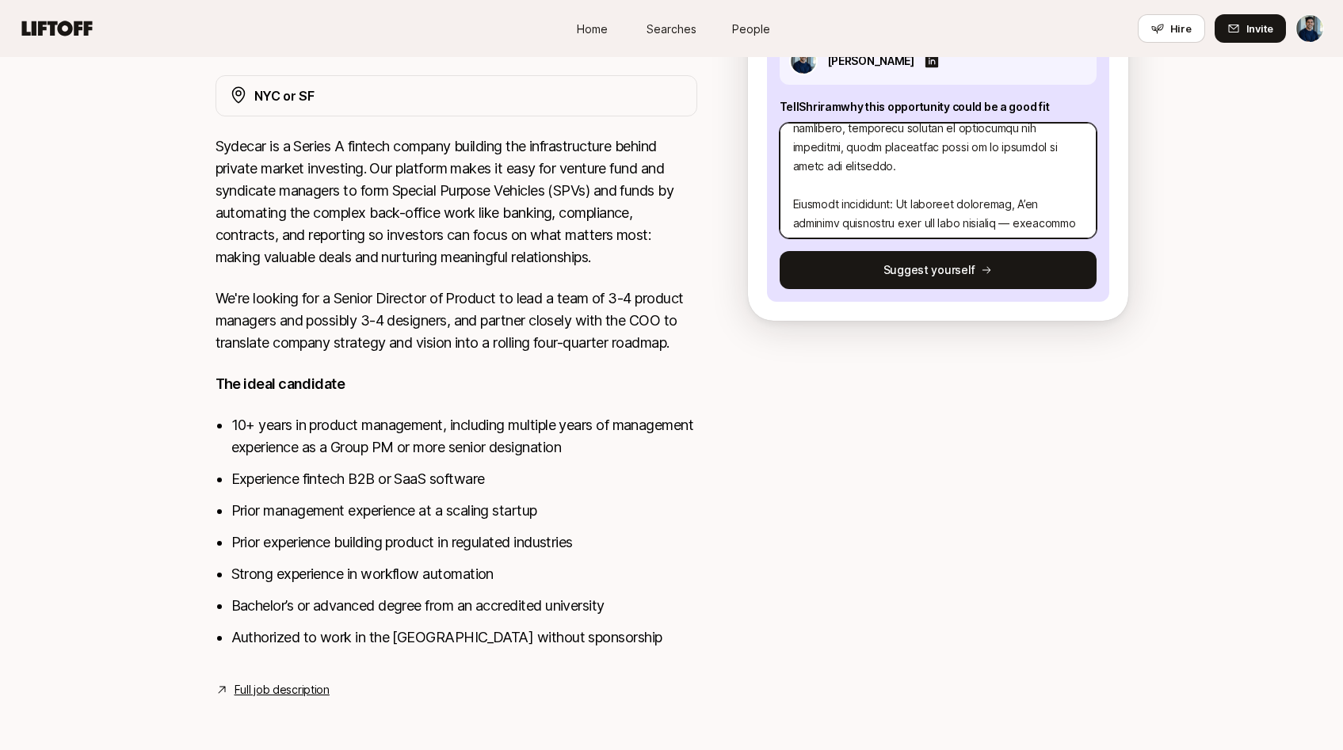
scroll to position [495, 0]
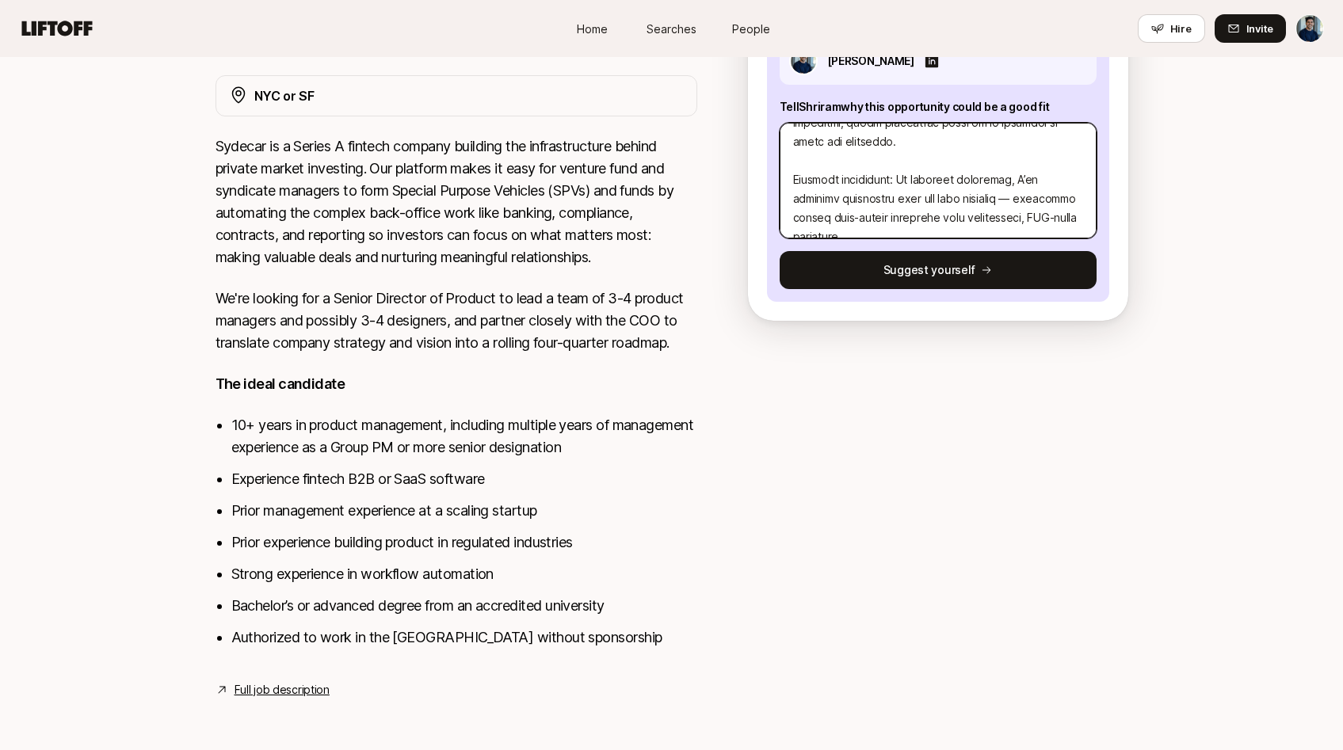
click at [793, 173] on textarea at bounding box center [938, 181] width 317 height 116
type textarea "x"
type textarea "Lo Ipsumdo, S ametco ad elits doe te incididunt utlabo etdo mag Aliqua Enimadmi…"
type textarea "x"
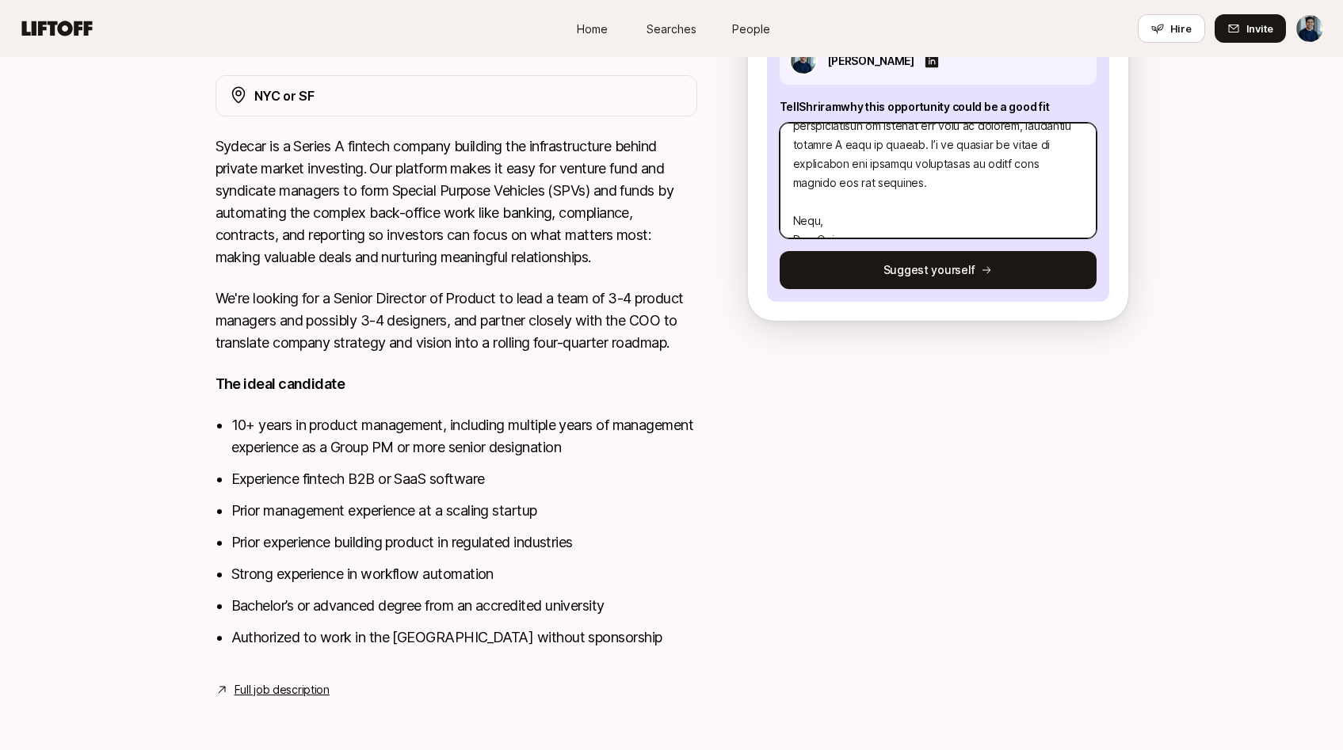
scroll to position [685, 0]
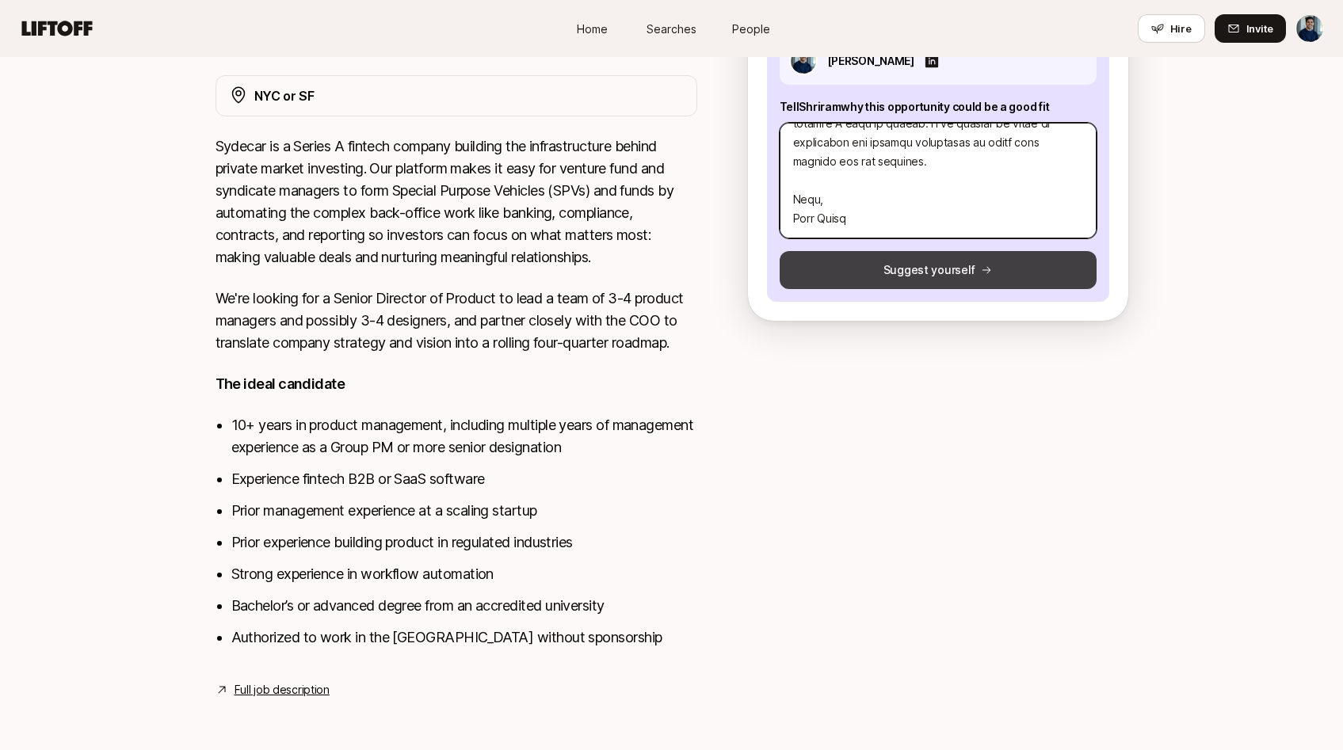
type textarea "Lo Ipsumdo, S ametco ad elits doe te incididunt utlabo etdo mag Aliqua Enimadmi…"
click at [834, 265] on button "Suggest yourself" at bounding box center [938, 270] width 317 height 38
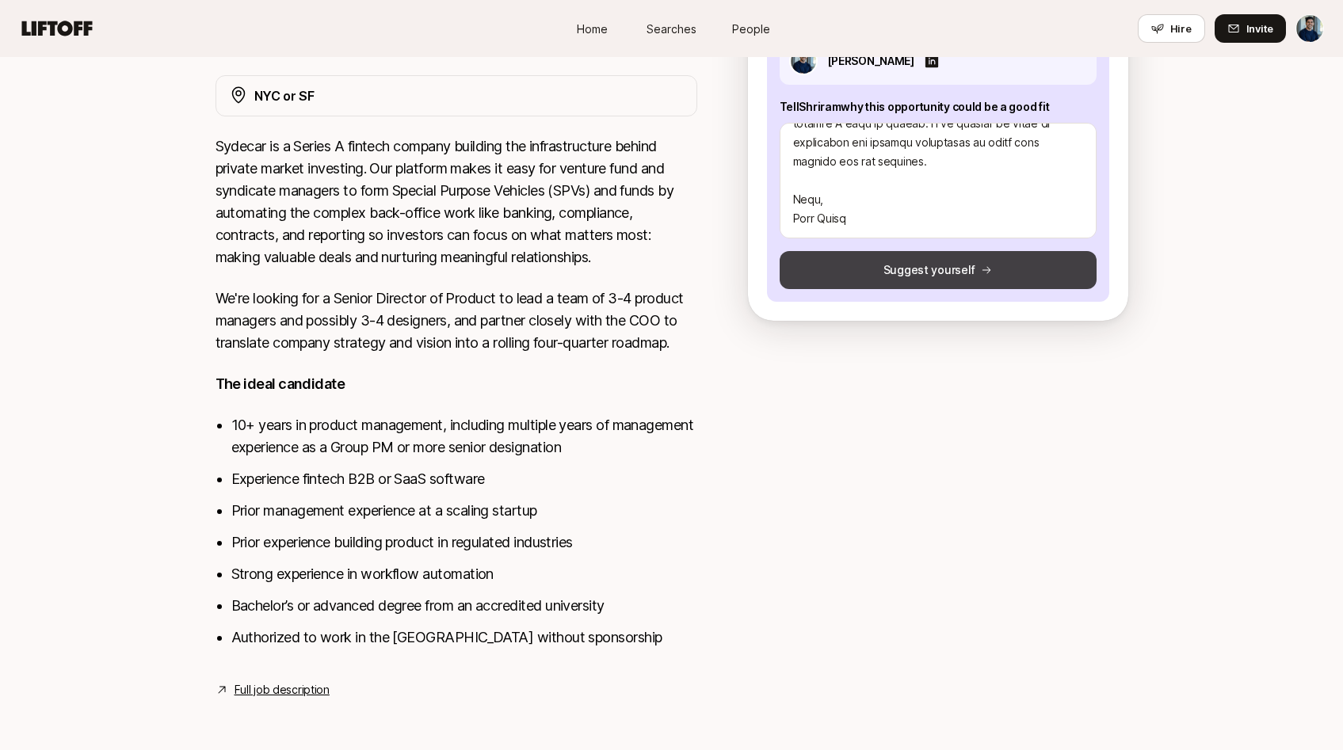
type textarea "x"
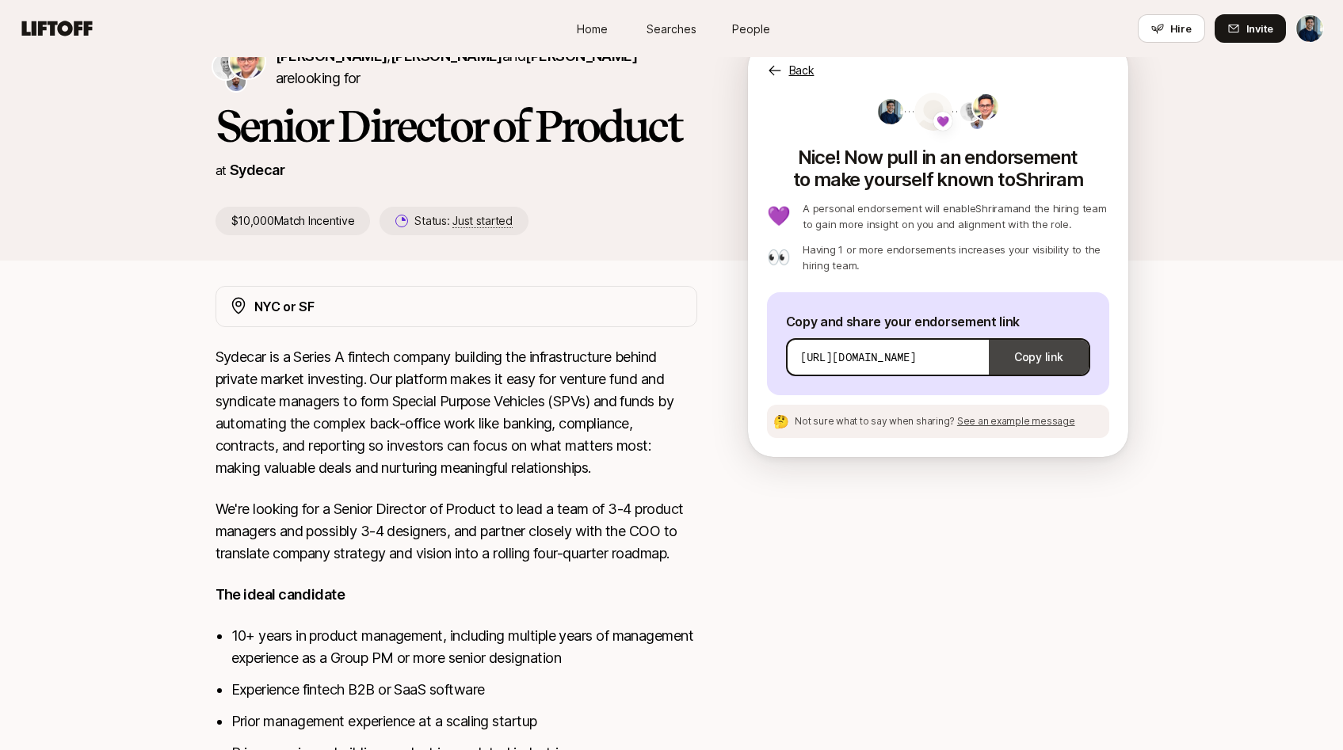
scroll to position [36, 0]
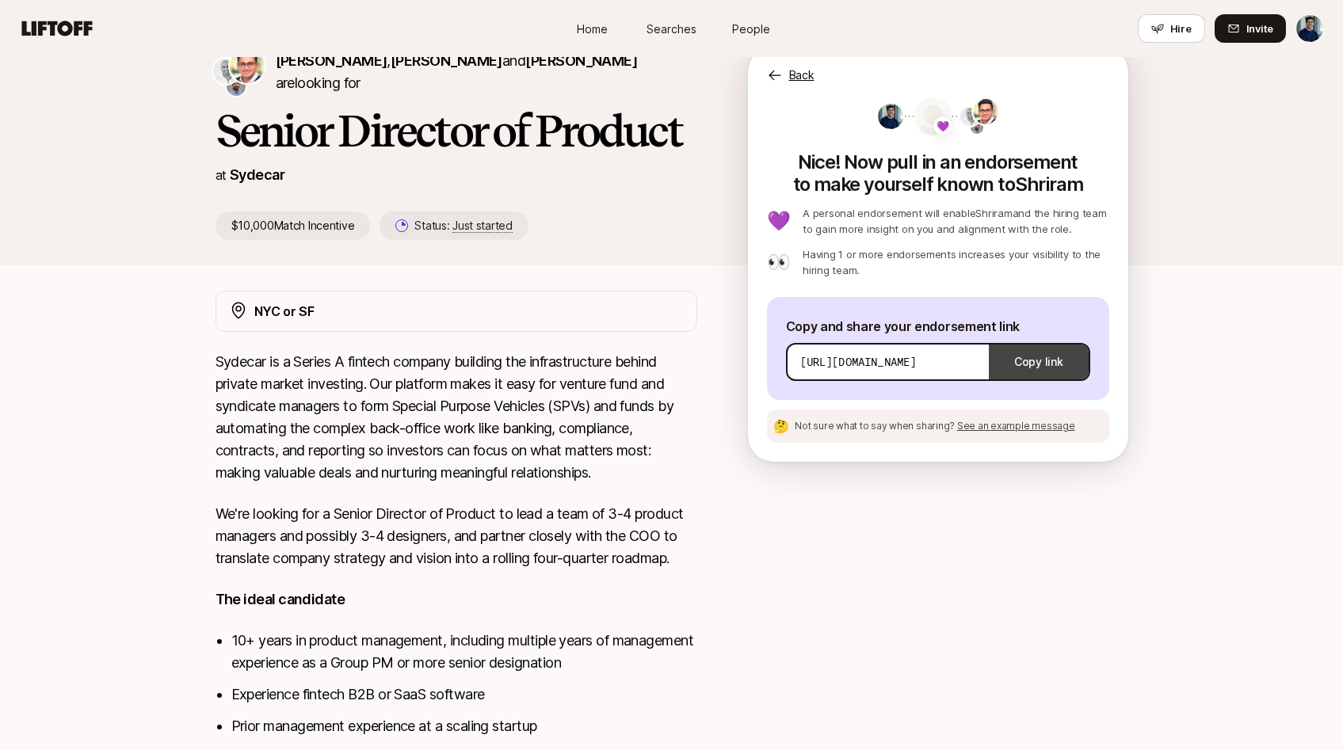
click at [1025, 346] on button "Copy link" at bounding box center [1038, 362] width 99 height 44
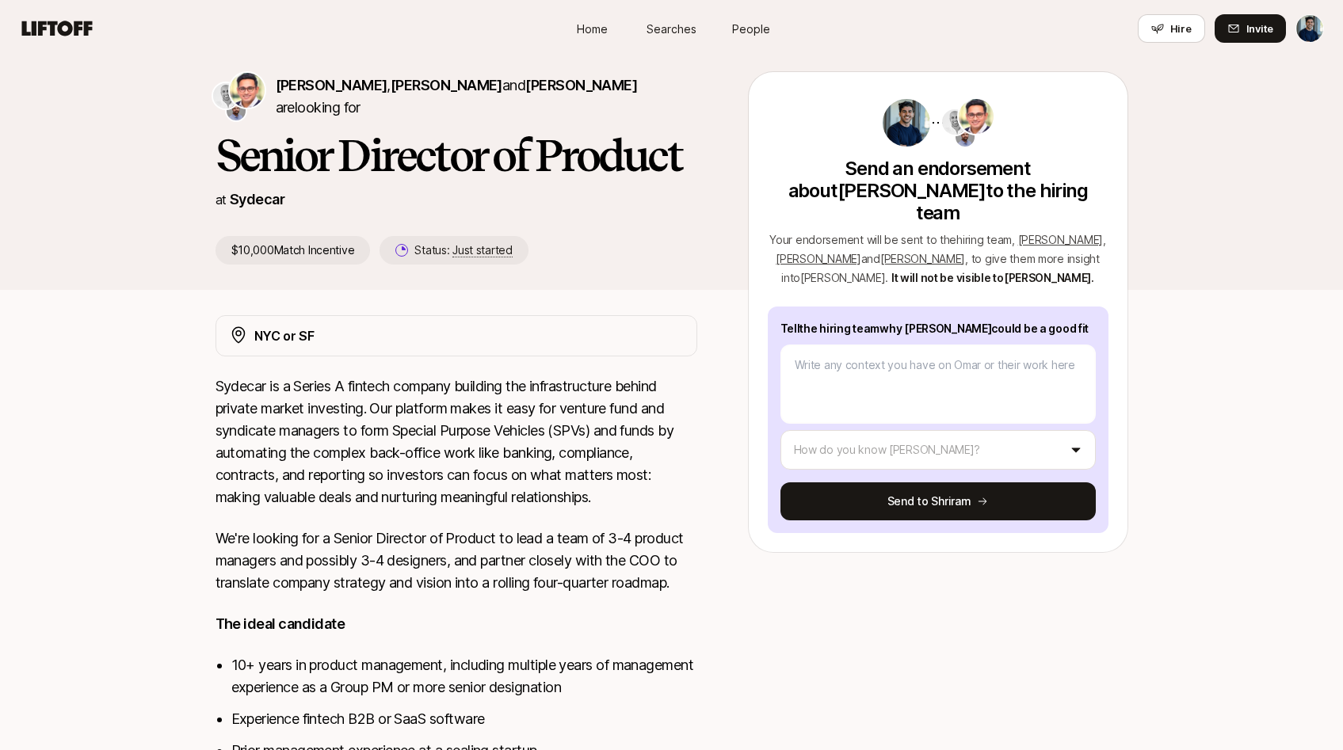
scroll to position [13, 0]
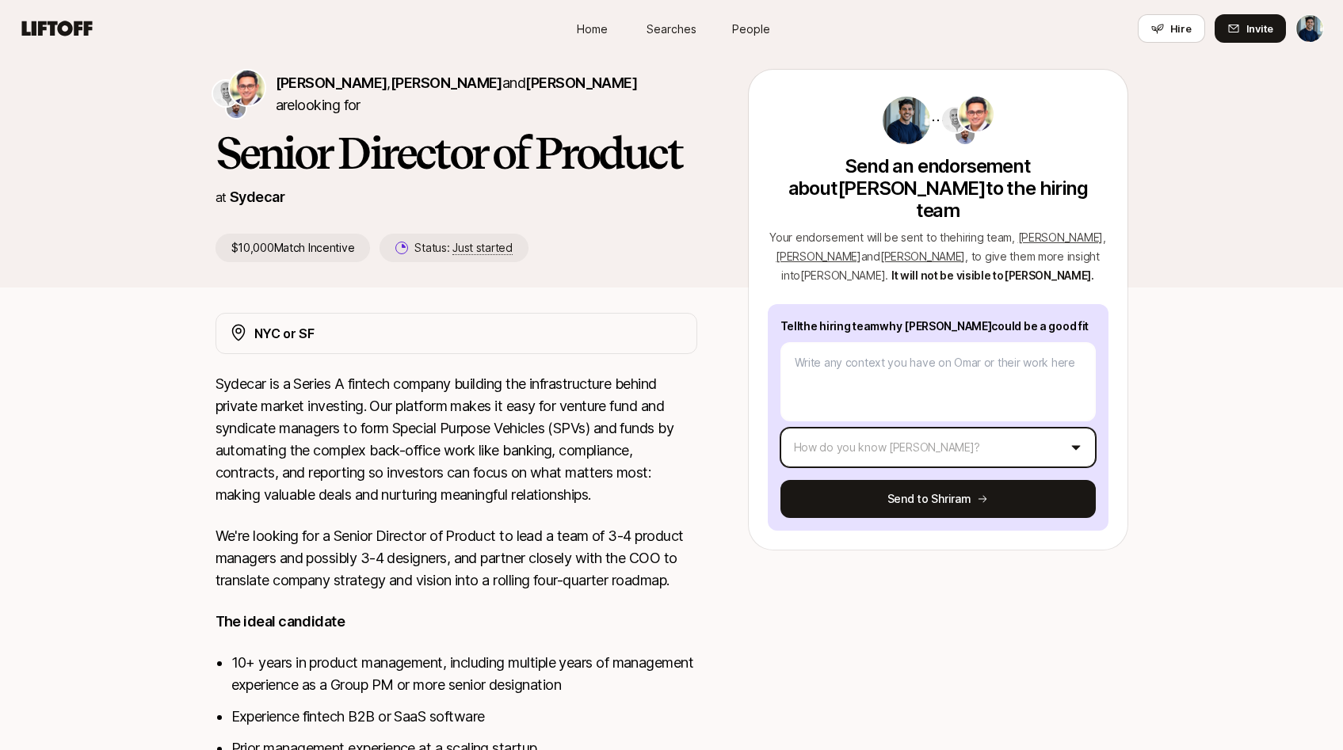
click at [936, 415] on html "Home Searches People Hire Home Searches People Hire Hire Invite [PERSON_NAME] ,…" at bounding box center [671, 362] width 1343 height 750
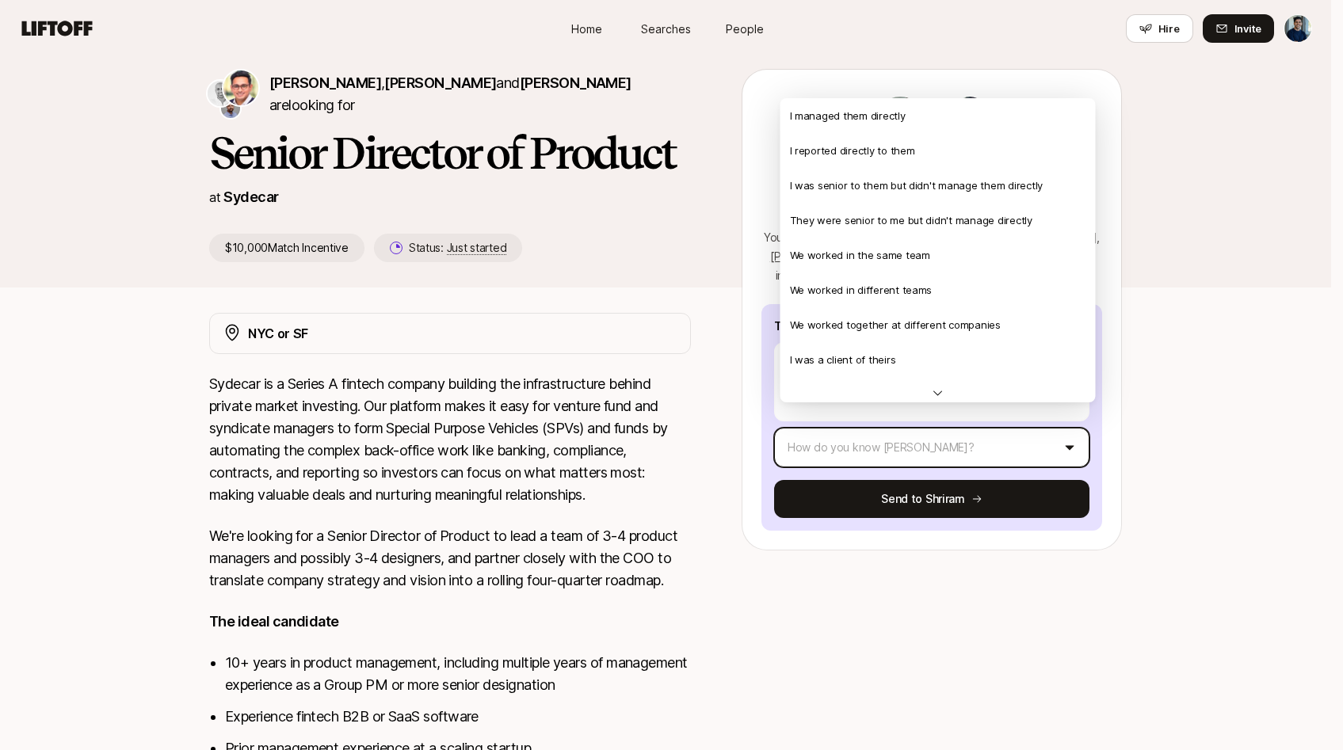
click at [936, 414] on html "Home Searches People Hire Home Searches People Hire Hire Invite [PERSON_NAME] ,…" at bounding box center [671, 362] width 1343 height 750
